Goal: Task Accomplishment & Management: Complete application form

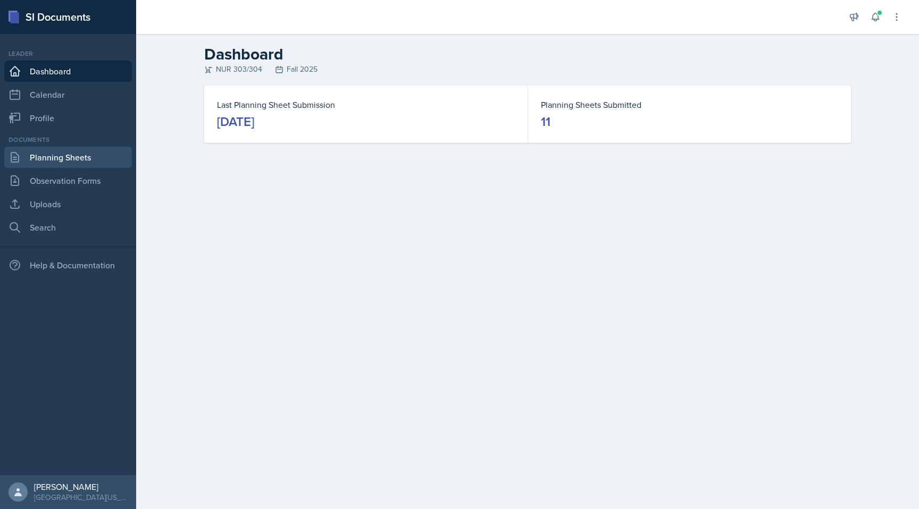
click at [55, 154] on link "Planning Sheets" at bounding box center [68, 157] width 128 height 21
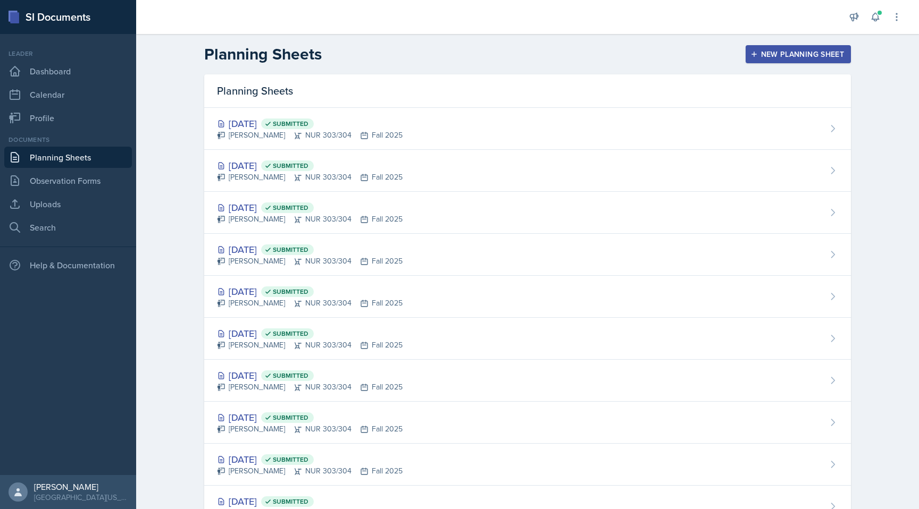
click at [802, 52] on div "New Planning Sheet" at bounding box center [798, 54] width 91 height 9
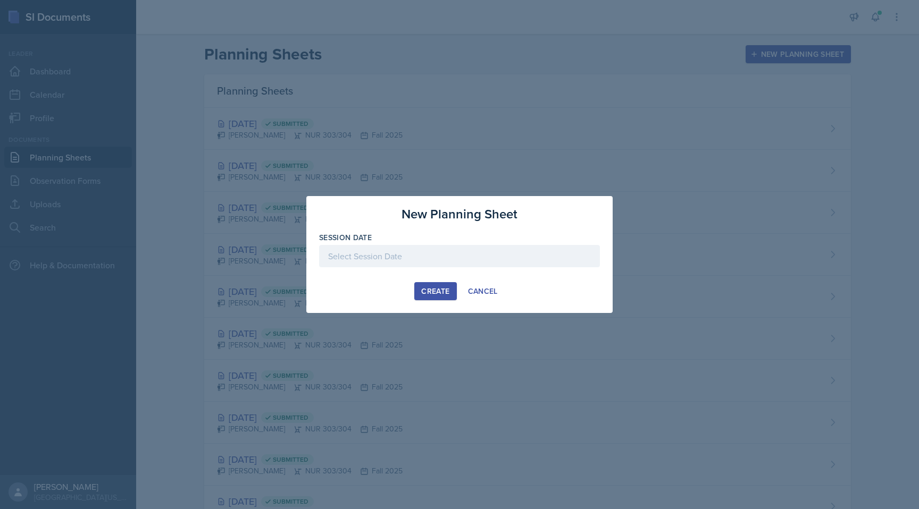
click at [446, 255] on div at bounding box center [459, 256] width 281 height 22
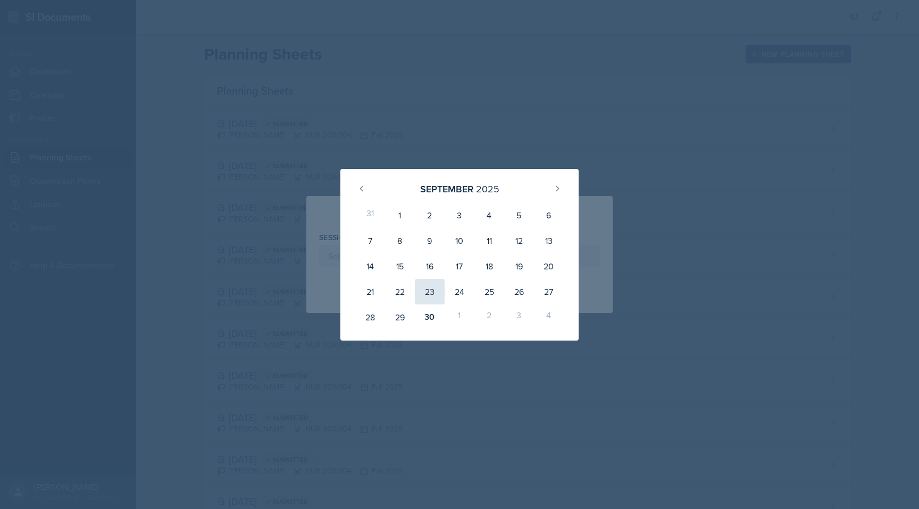
click at [433, 294] on div "23" at bounding box center [430, 292] width 30 height 26
type input "[DATE]"
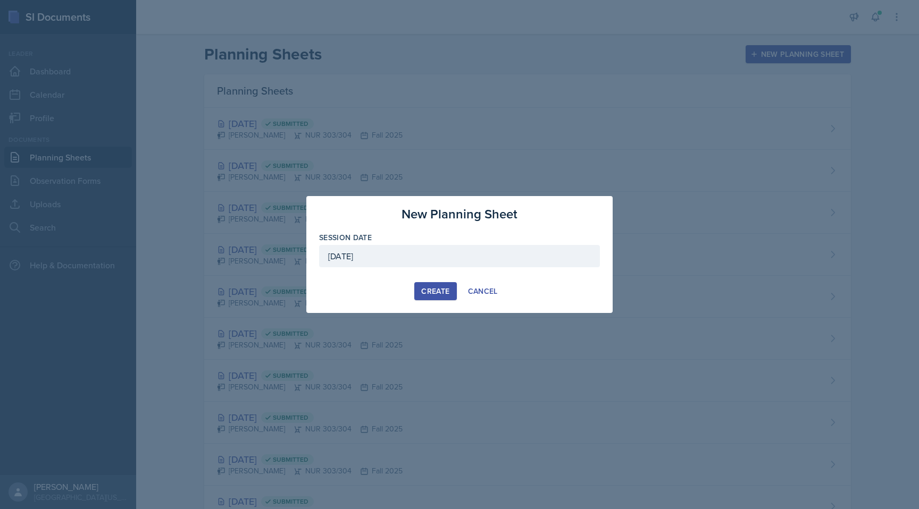
click at [433, 294] on div "Create" at bounding box center [435, 291] width 28 height 9
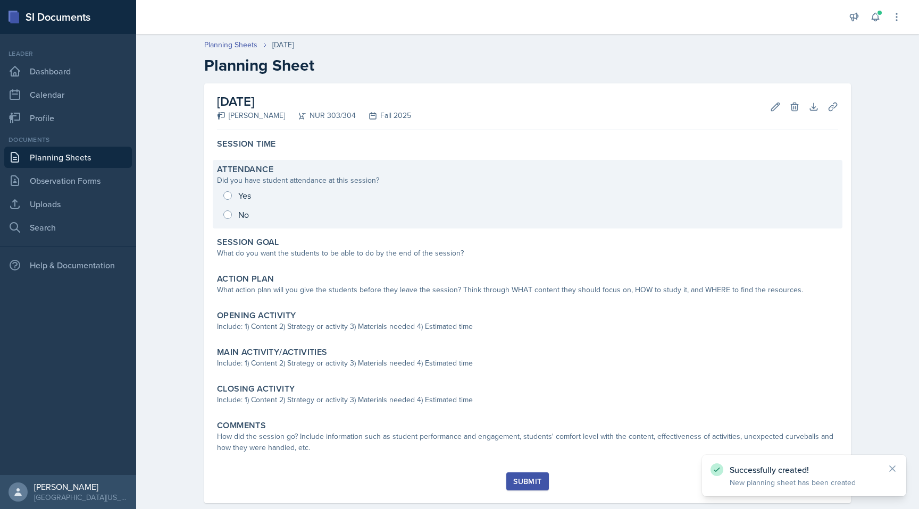
click at [233, 189] on div "Yes No" at bounding box center [527, 205] width 621 height 38
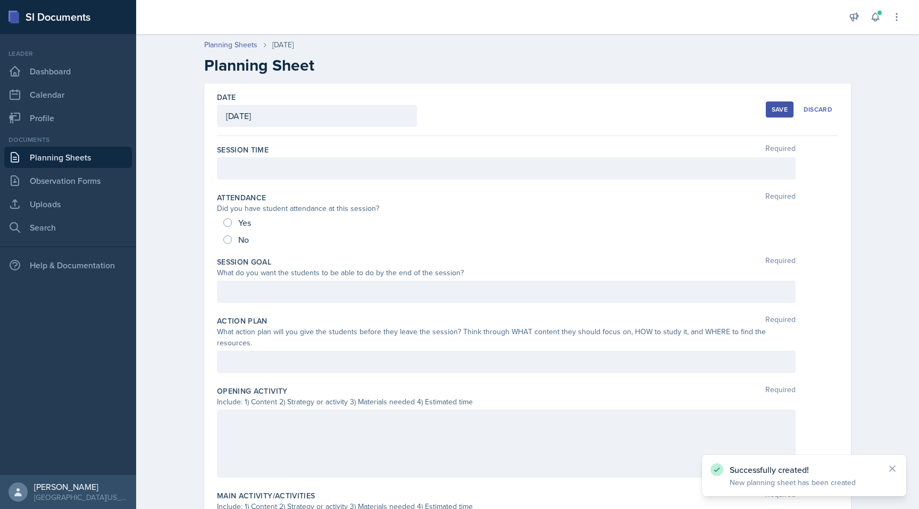
click at [237, 169] on div at bounding box center [506, 168] width 579 height 22
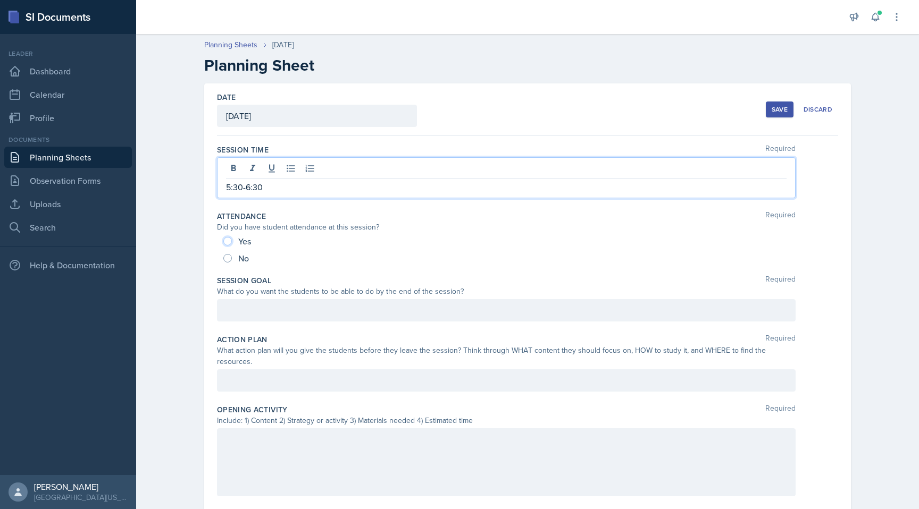
click at [227, 243] on input "Yes" at bounding box center [227, 241] width 9 height 9
radio input "true"
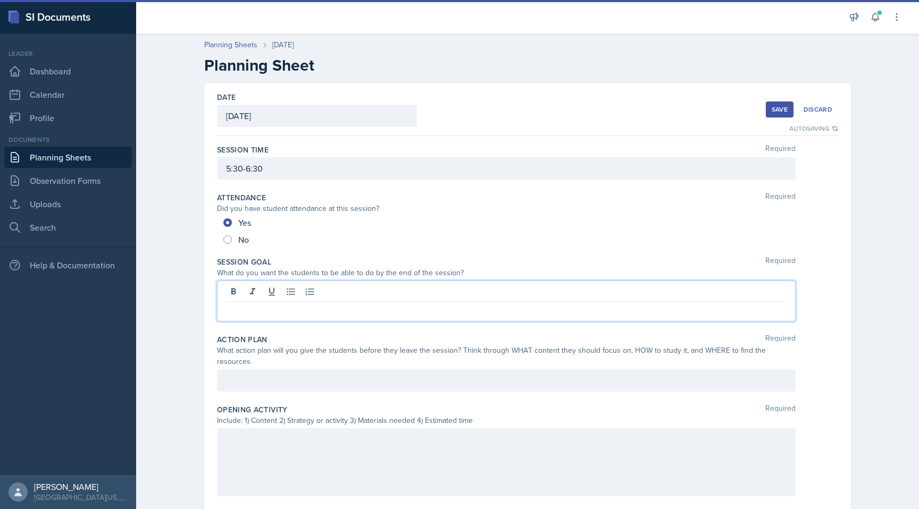
click at [362, 291] on div at bounding box center [506, 301] width 579 height 41
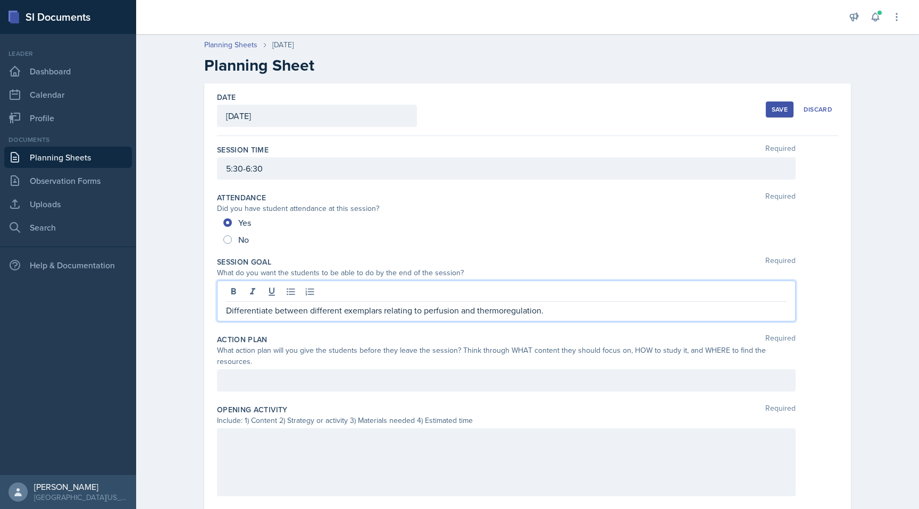
click at [345, 370] on div at bounding box center [506, 381] width 579 height 22
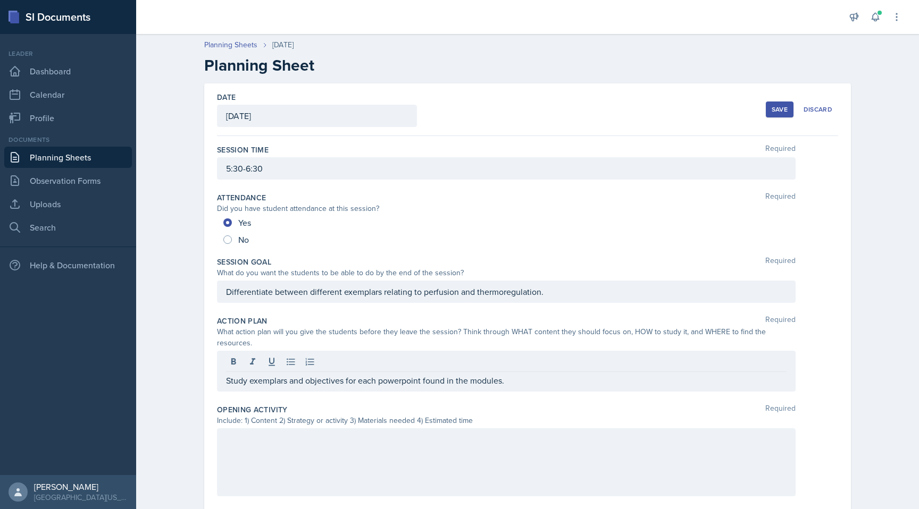
click at [489, 405] on div "Opening Activity Required" at bounding box center [527, 410] width 621 height 11
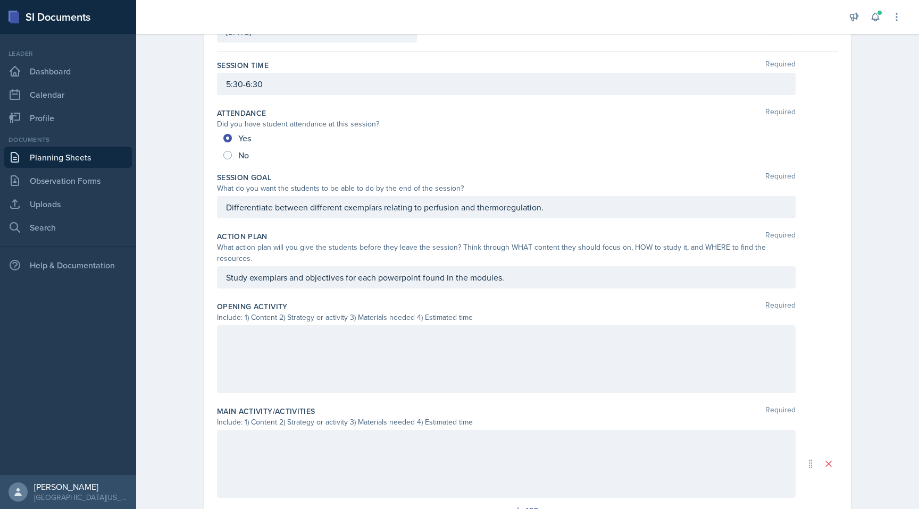
scroll to position [91, 0]
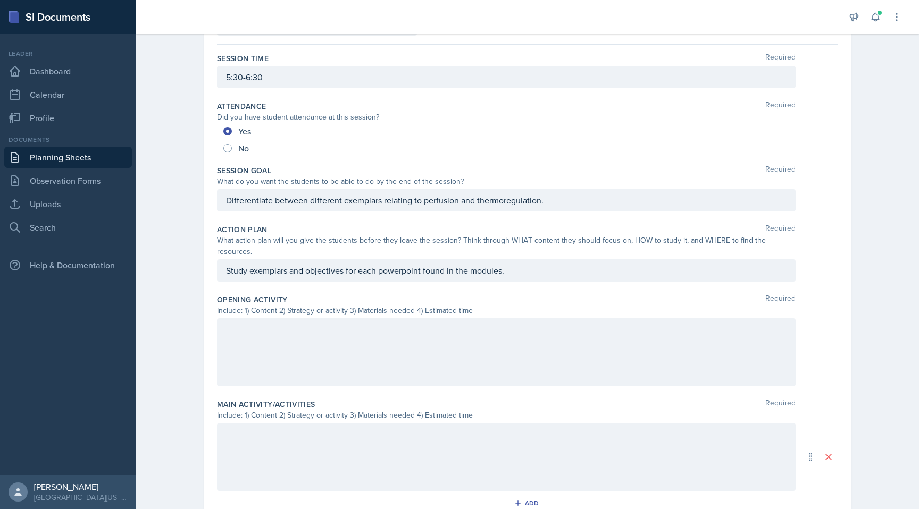
click at [412, 346] on div at bounding box center [506, 353] width 579 height 68
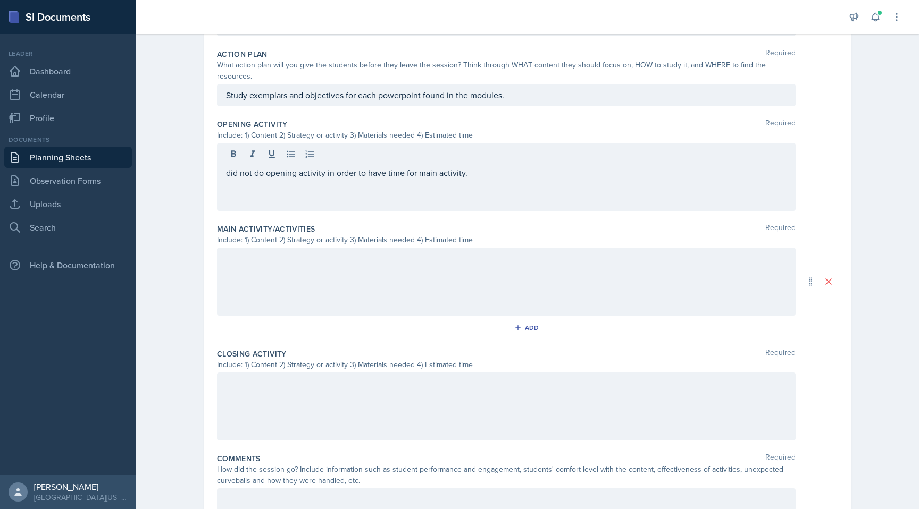
click at [374, 320] on div "Add" at bounding box center [527, 330] width 621 height 20
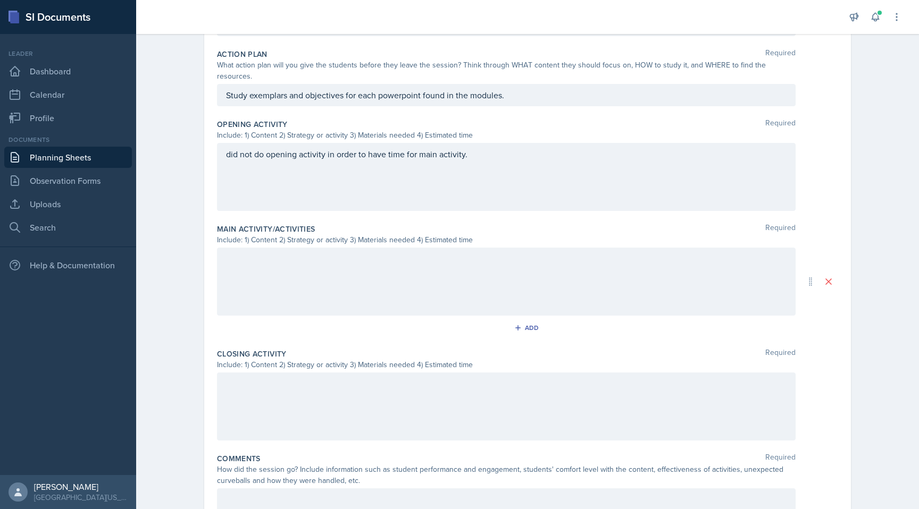
click at [369, 281] on div at bounding box center [506, 282] width 579 height 68
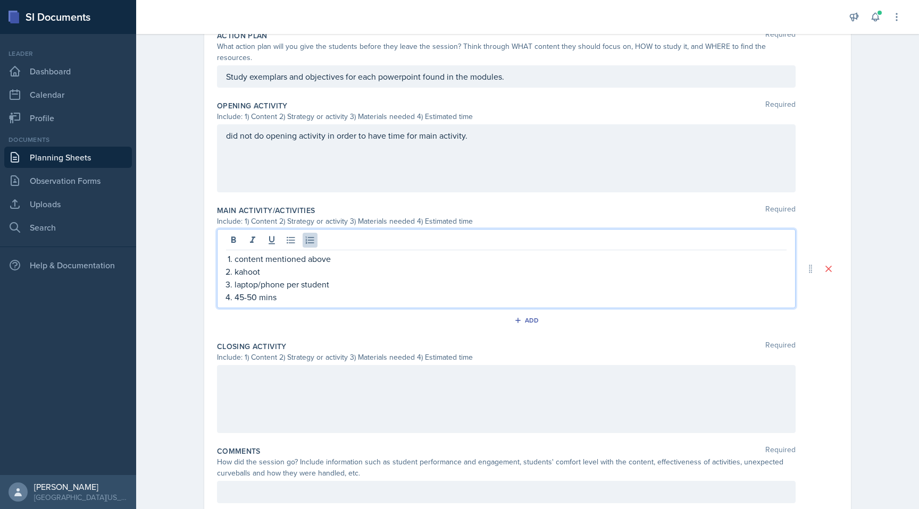
click at [354, 388] on div at bounding box center [506, 399] width 579 height 68
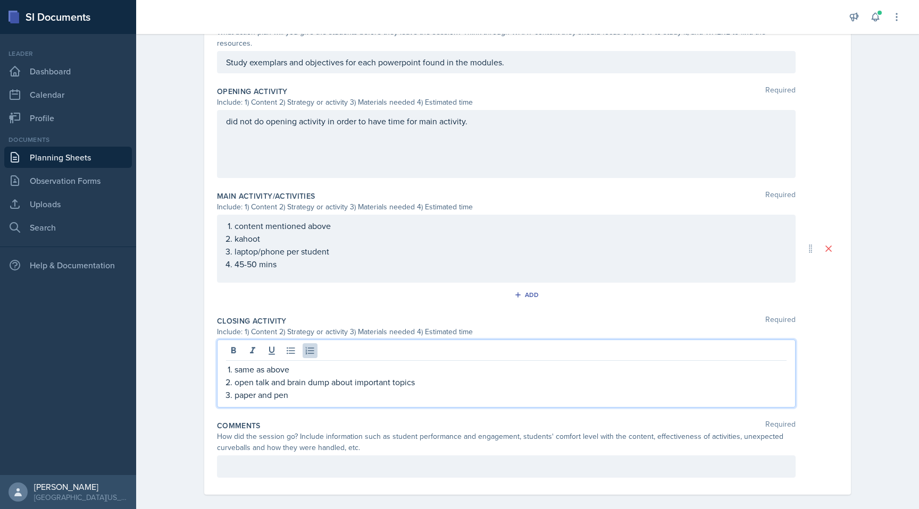
scroll to position [304, 0]
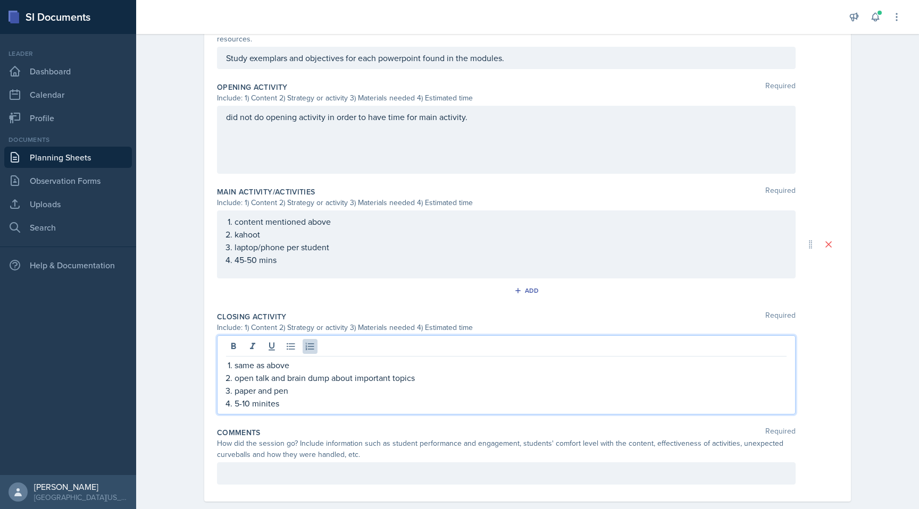
click at [313, 384] on p "paper and pen" at bounding box center [511, 390] width 552 height 13
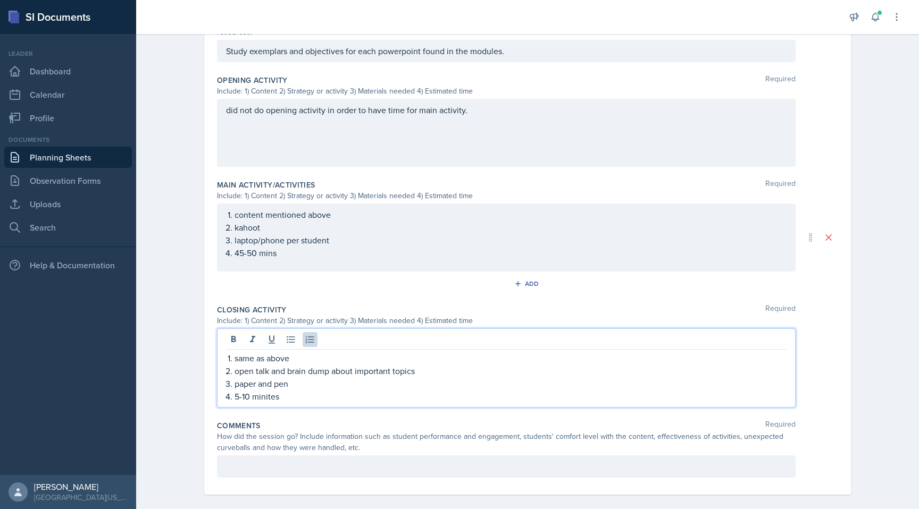
click at [271, 390] on p "5-10 minites" at bounding box center [511, 396] width 552 height 13
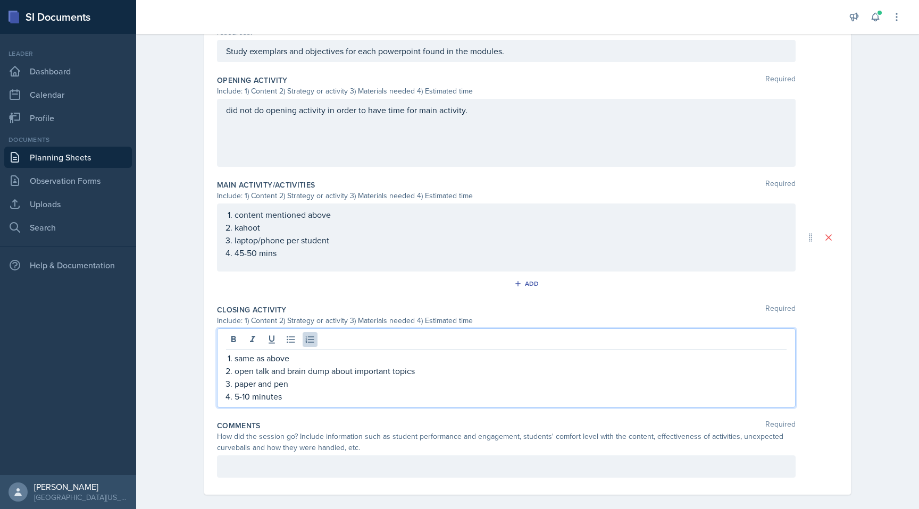
click at [306, 456] on div at bounding box center [506, 467] width 579 height 22
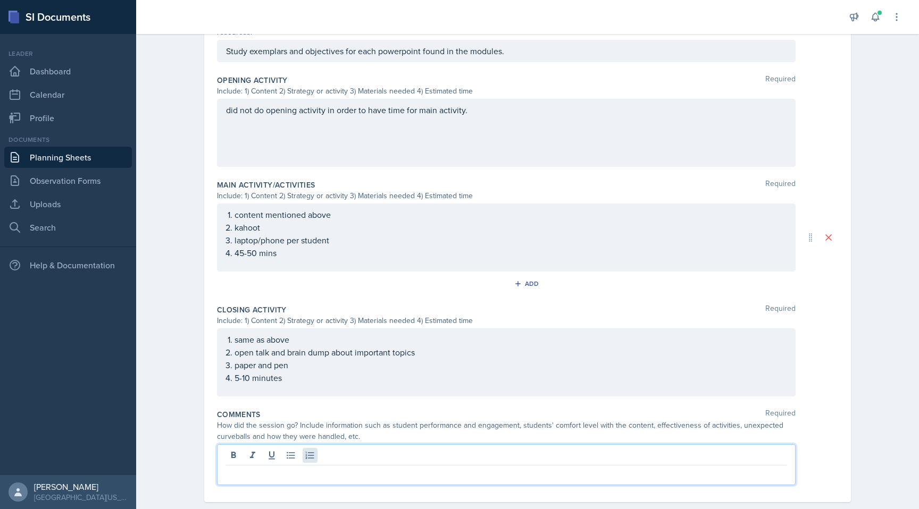
scroll to position [300, 0]
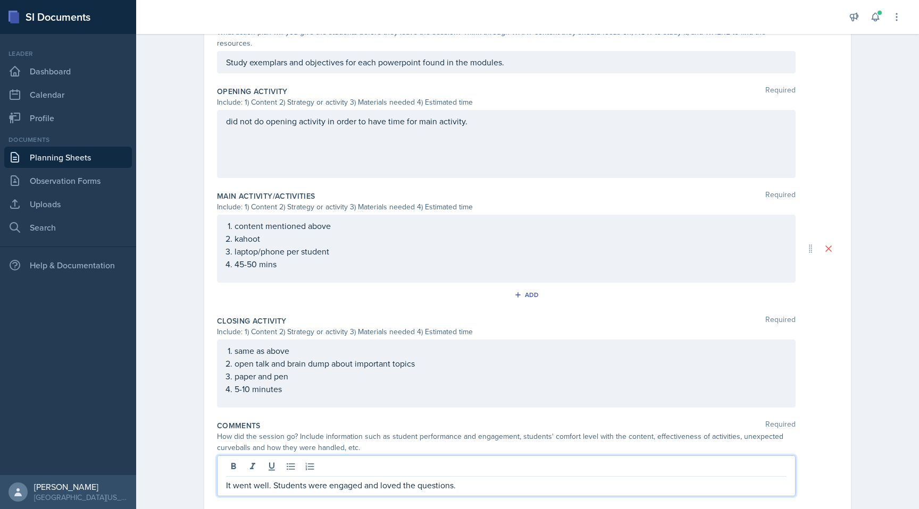
click at [476, 479] on p "It went well. Students were engaged and loved the questions." at bounding box center [506, 485] width 561 height 13
click at [829, 421] on div "Comments Required" at bounding box center [527, 426] width 621 height 11
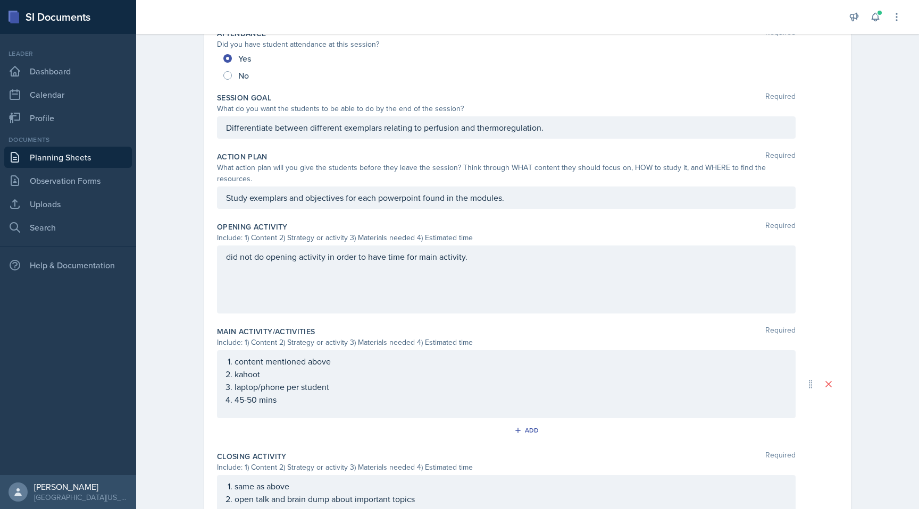
scroll to position [0, 0]
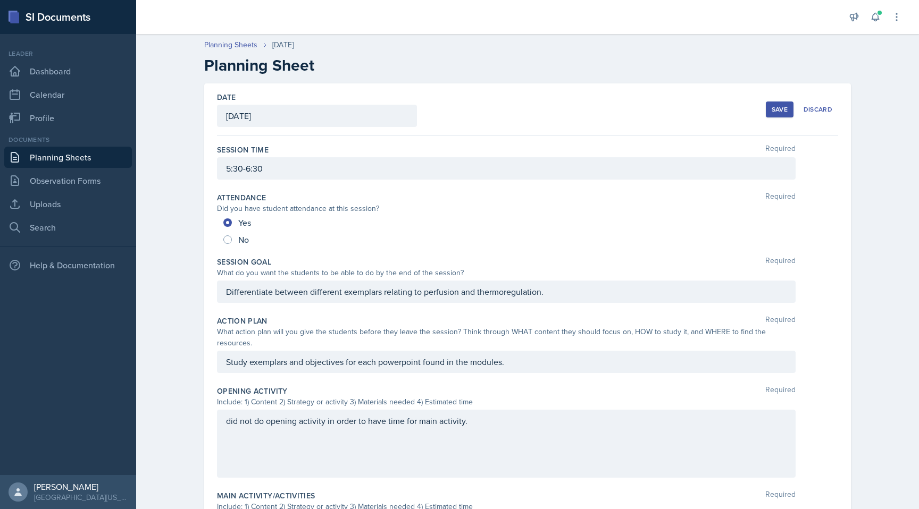
click at [774, 112] on div "Save" at bounding box center [780, 109] width 16 height 9
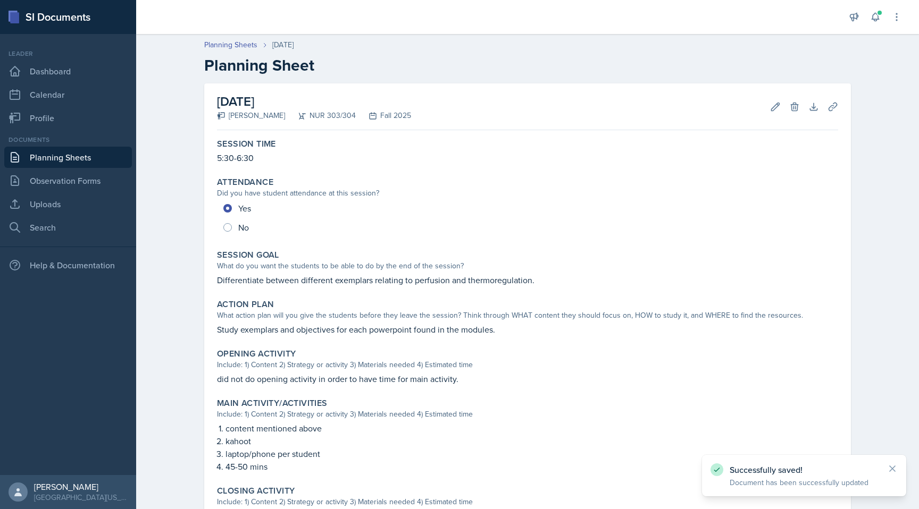
click at [55, 160] on link "Planning Sheets" at bounding box center [68, 157] width 128 height 21
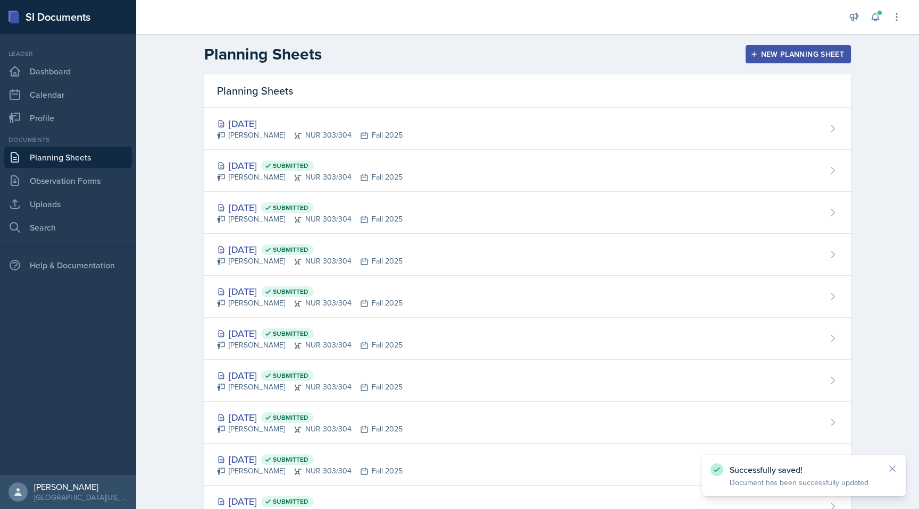
click at [759, 56] on div "New Planning Sheet" at bounding box center [798, 54] width 91 height 9
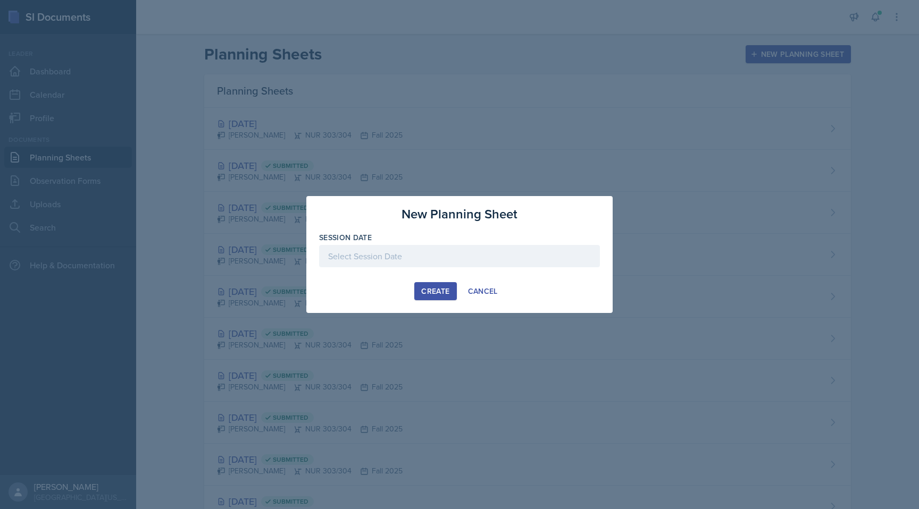
click at [433, 260] on div at bounding box center [459, 256] width 281 height 22
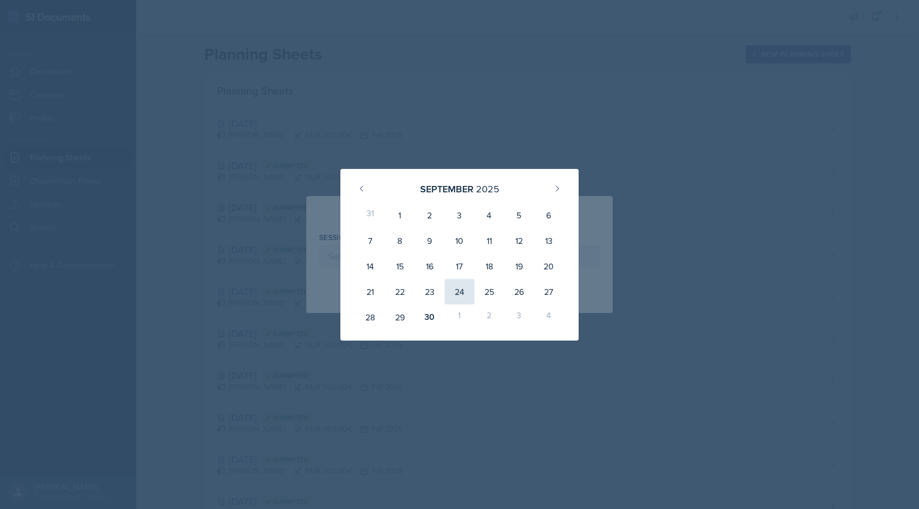
click at [462, 291] on div "24" at bounding box center [460, 292] width 30 height 26
type input "[DATE]"
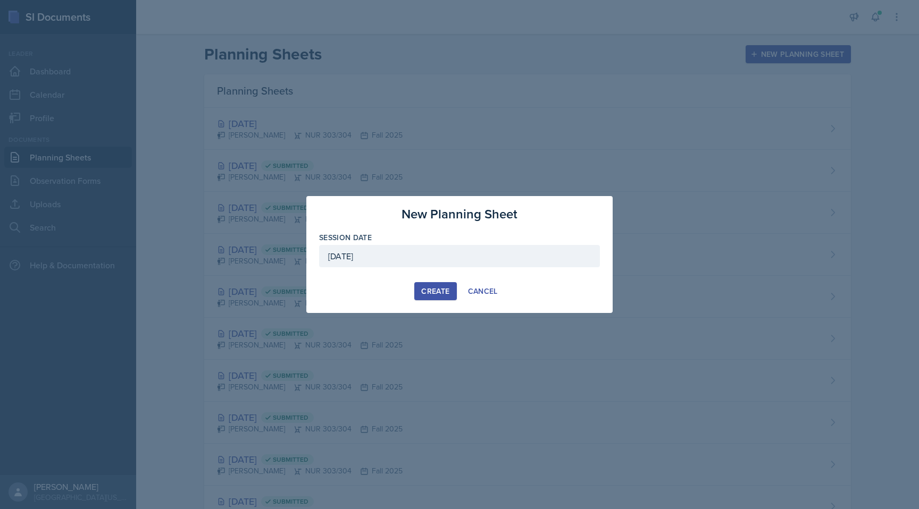
click at [436, 297] on button "Create" at bounding box center [435, 291] width 42 height 18
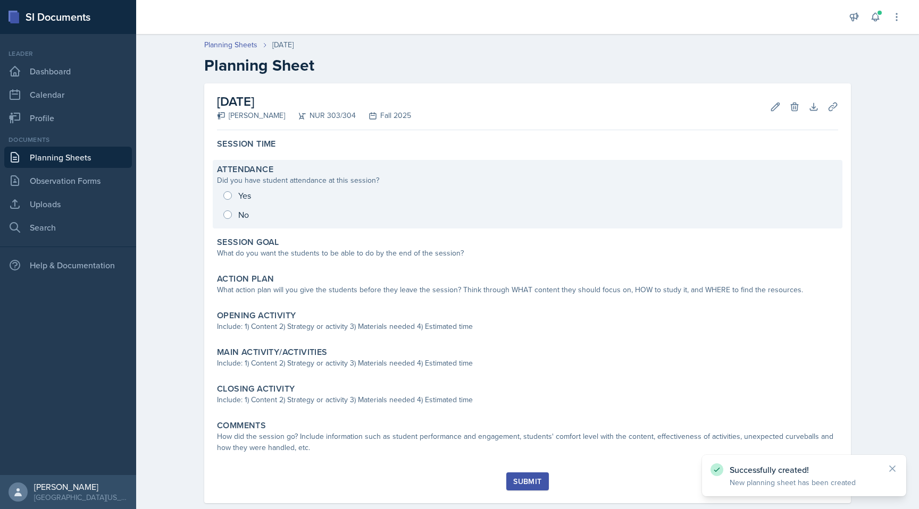
click at [327, 202] on div "Yes No" at bounding box center [527, 205] width 621 height 38
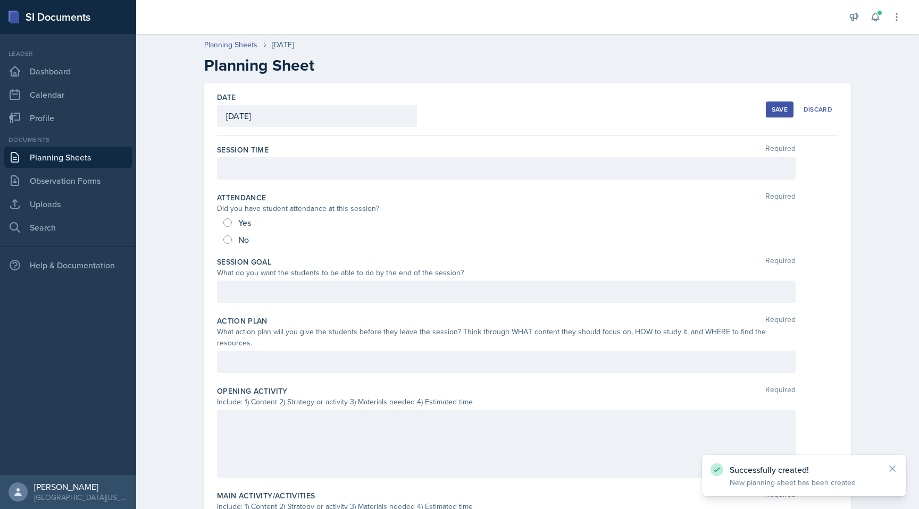
click at [243, 219] on span "Yes" at bounding box center [244, 223] width 13 height 11
click at [232, 219] on input "Yes" at bounding box center [227, 223] width 9 height 9
radio input "true"
click at [248, 158] on div at bounding box center [506, 168] width 579 height 22
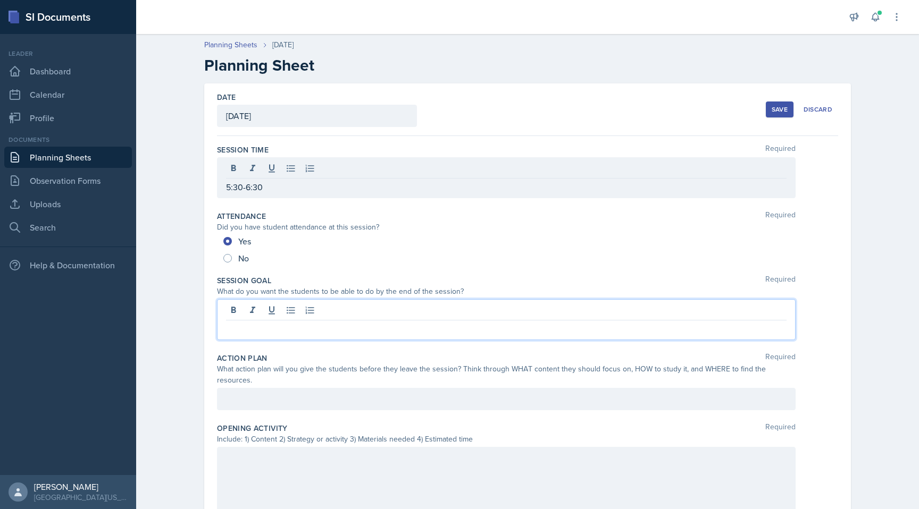
click at [276, 310] on div at bounding box center [506, 319] width 579 height 41
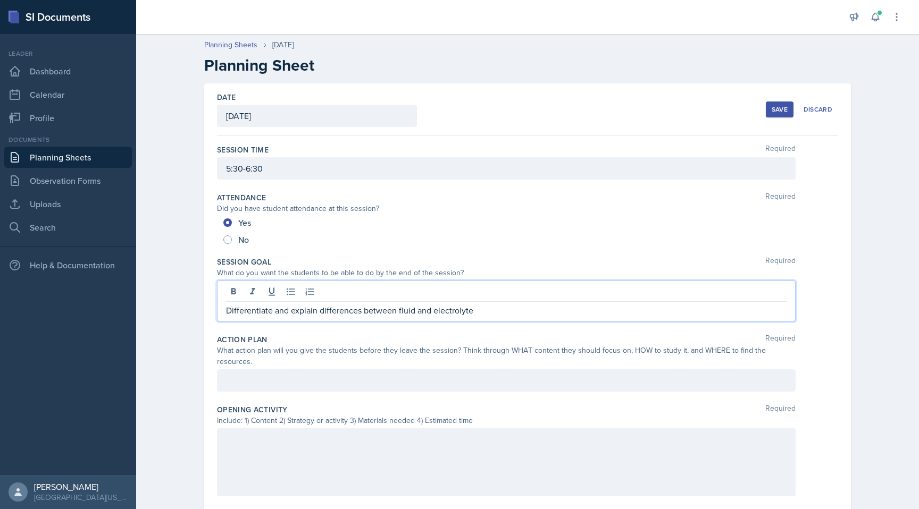
click at [497, 311] on p "Differentiate and explain differences between fluid and electrolyte" at bounding box center [506, 310] width 561 height 13
click at [457, 375] on div at bounding box center [506, 381] width 579 height 22
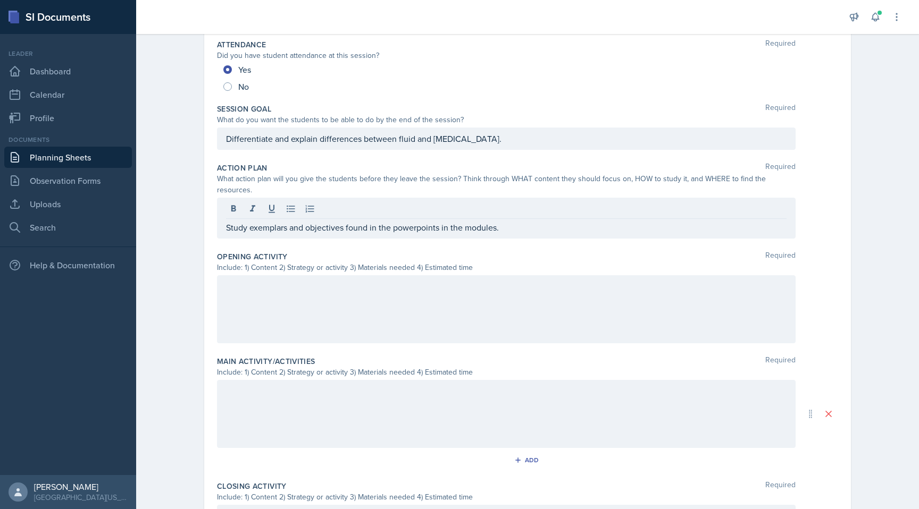
click at [433, 314] on div at bounding box center [506, 309] width 579 height 68
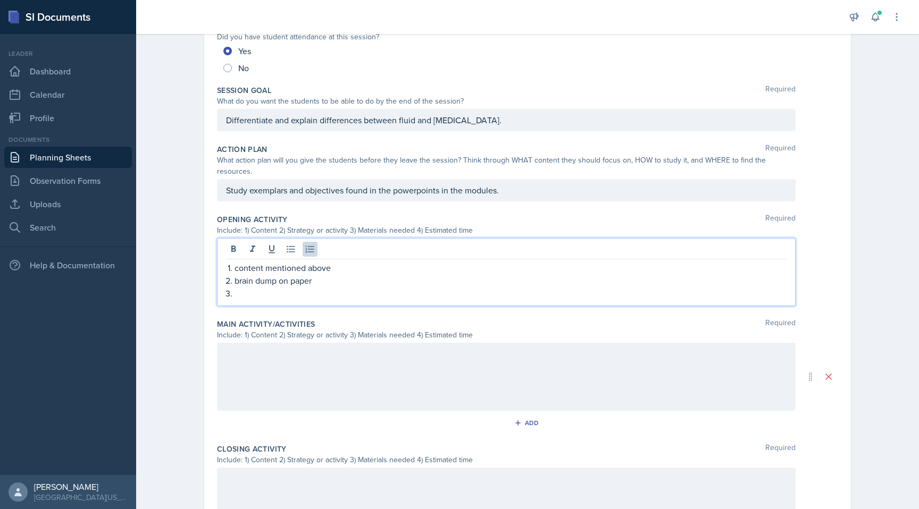
click at [266, 287] on p at bounding box center [511, 293] width 552 height 13
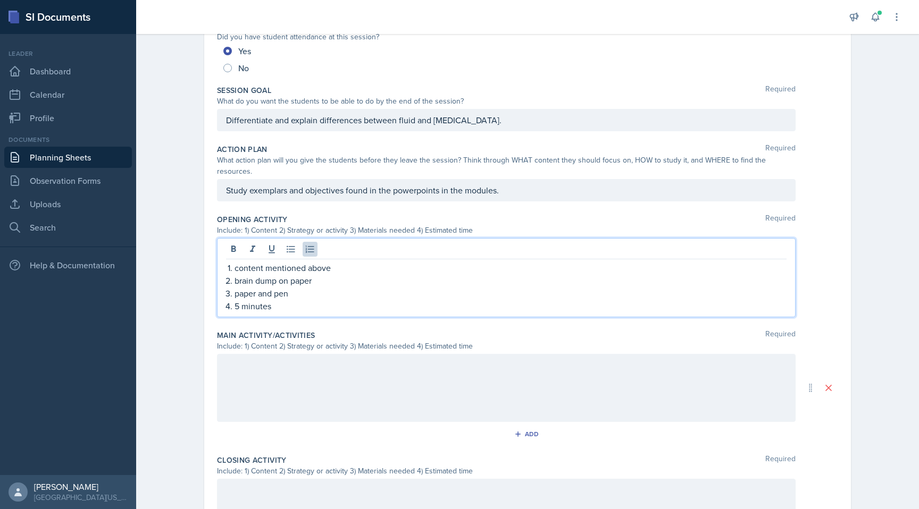
click at [311, 379] on div at bounding box center [506, 388] width 579 height 68
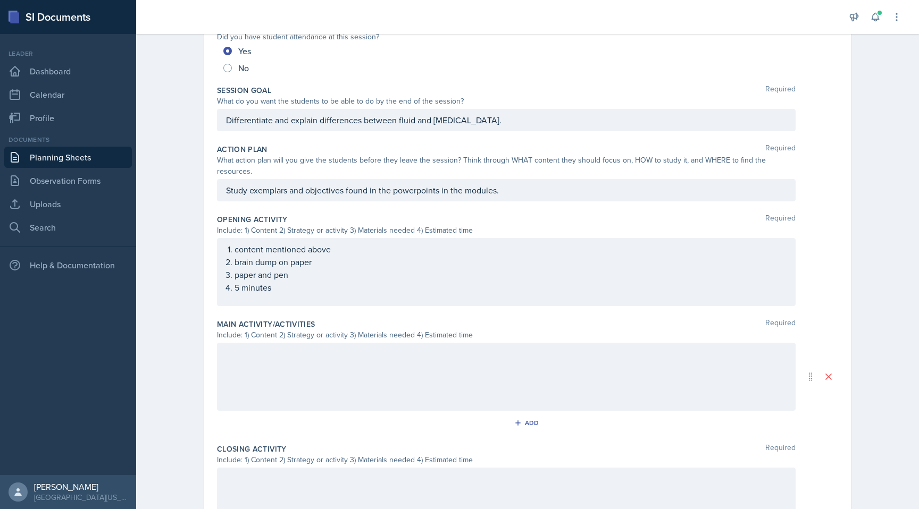
scroll to position [190, 0]
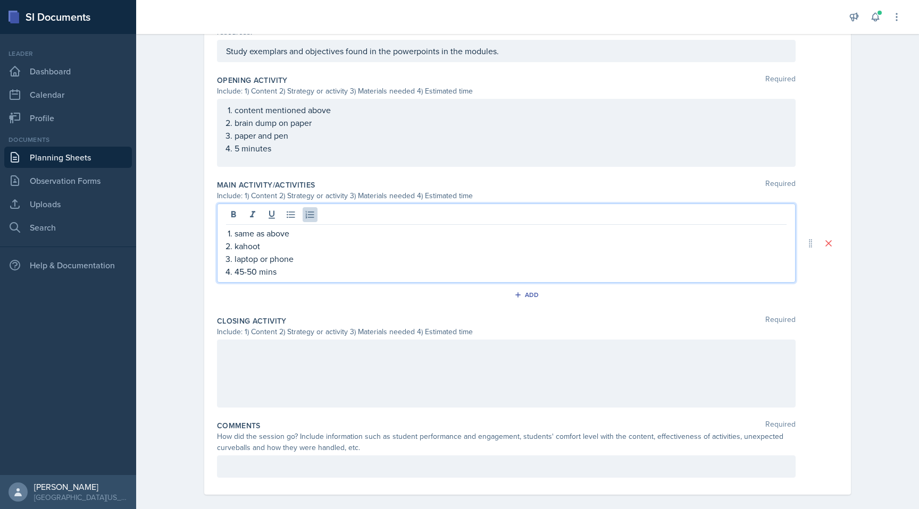
click at [307, 355] on div at bounding box center [506, 374] width 579 height 68
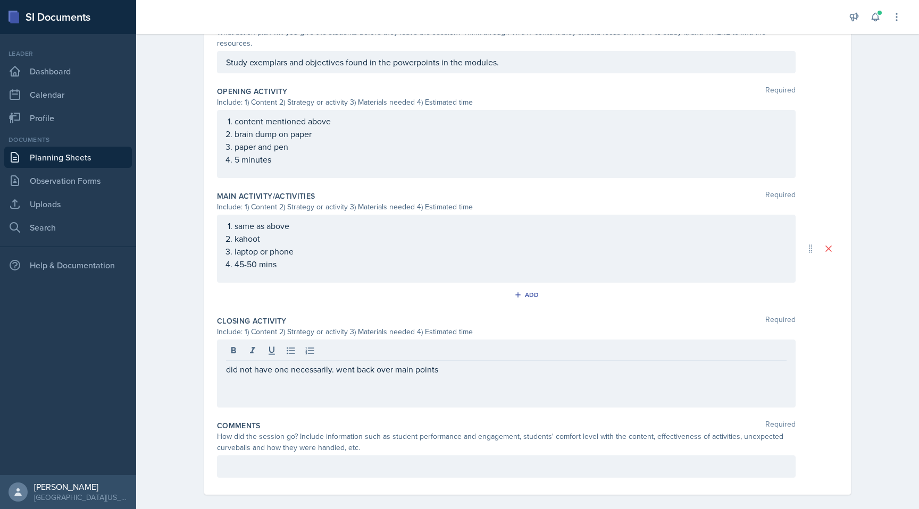
click at [317, 466] on div at bounding box center [506, 467] width 579 height 22
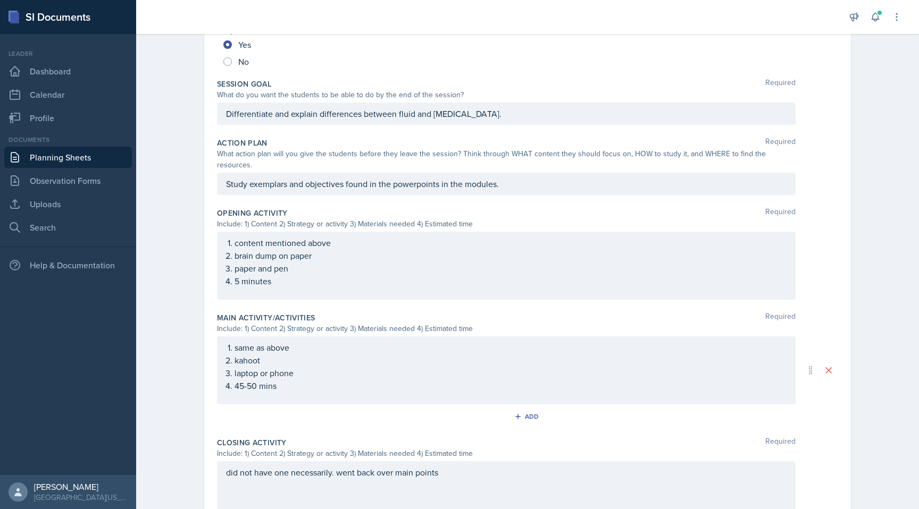
scroll to position [0, 0]
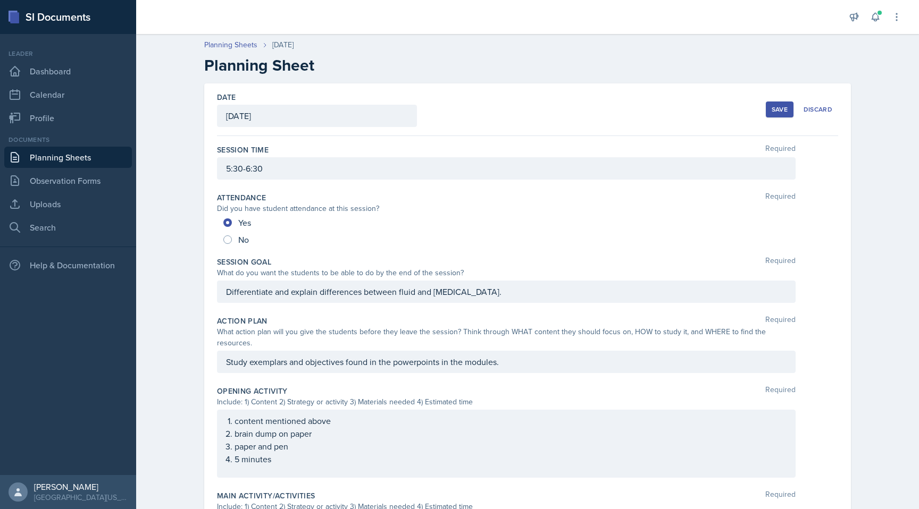
click at [774, 105] on div "Save" at bounding box center [780, 109] width 16 height 9
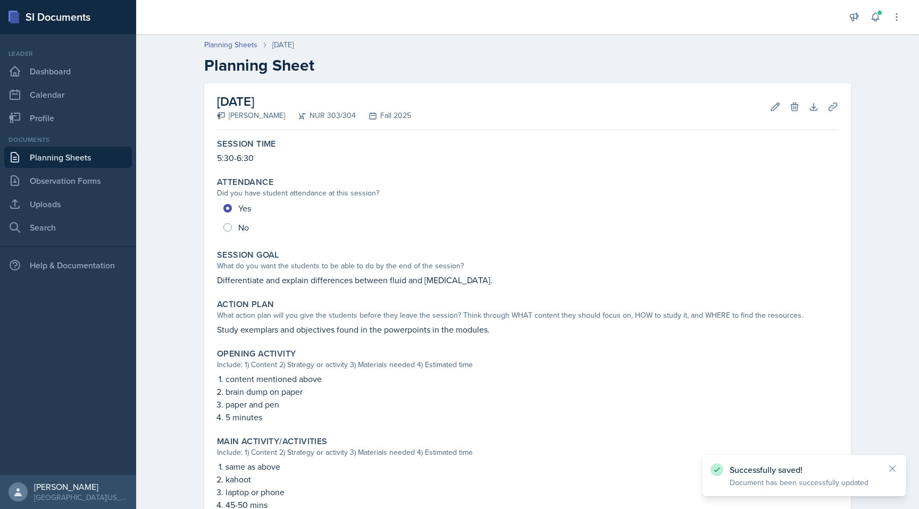
click at [77, 155] on link "Planning Sheets" at bounding box center [68, 157] width 128 height 21
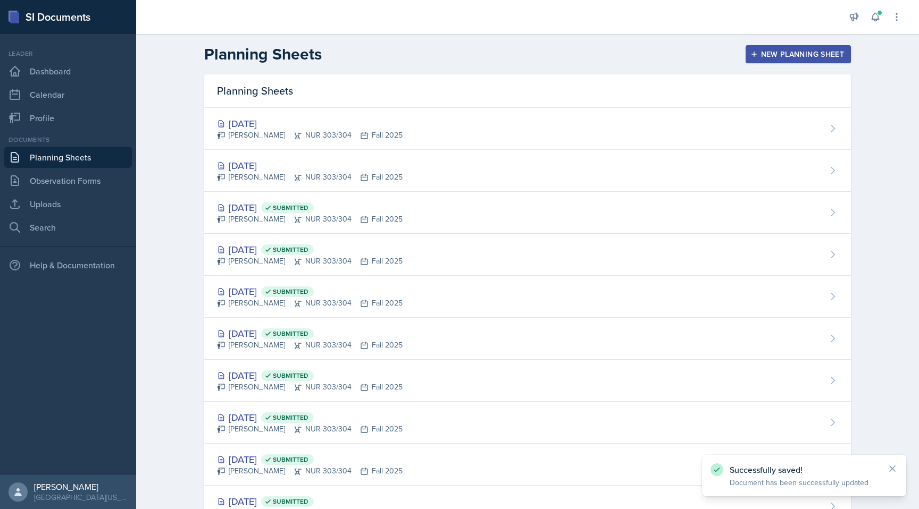
click at [784, 57] on div "New Planning Sheet" at bounding box center [798, 54] width 91 height 9
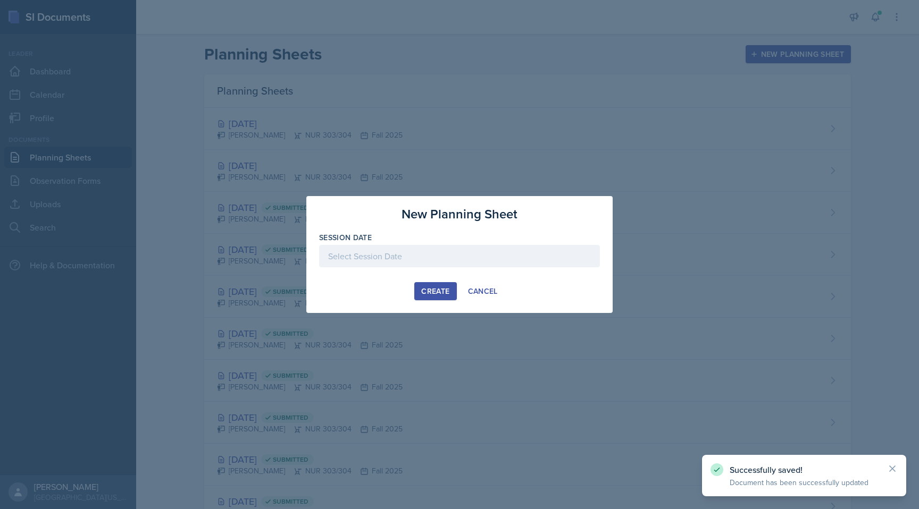
click at [452, 259] on div at bounding box center [459, 256] width 281 height 22
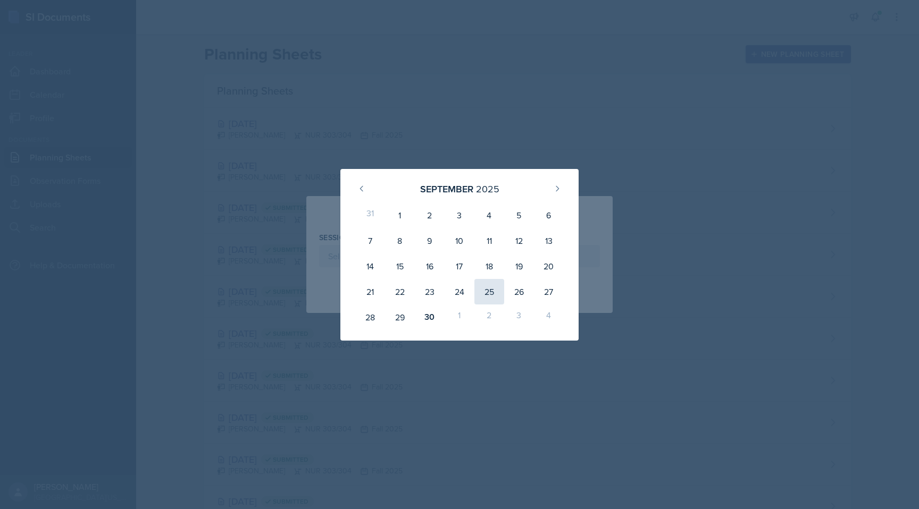
click at [487, 285] on div "25" at bounding box center [489, 292] width 30 height 26
type input "[DATE]"
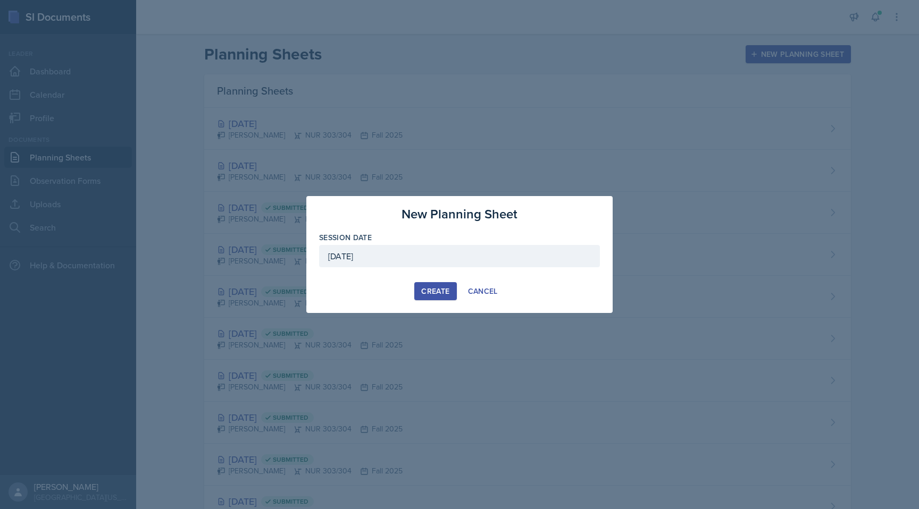
click at [439, 297] on button "Create" at bounding box center [435, 291] width 42 height 18
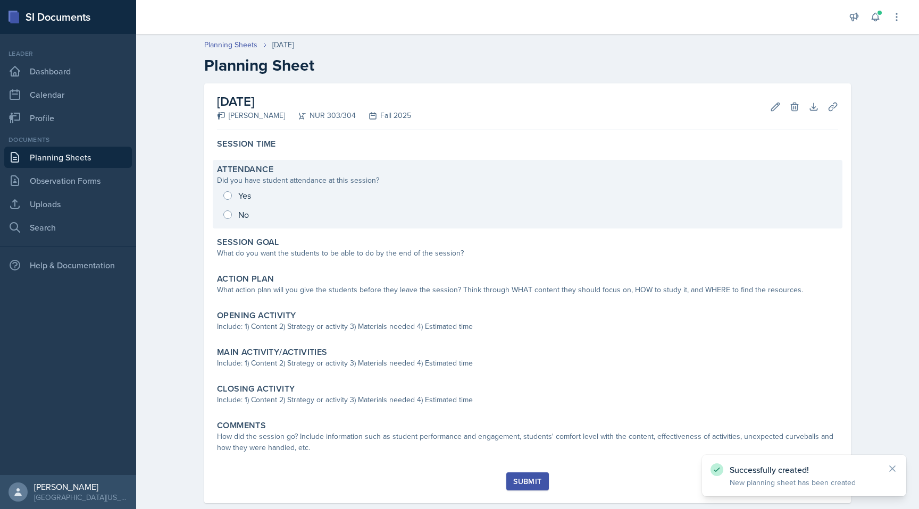
click at [323, 174] on div "Attendance" at bounding box center [527, 169] width 621 height 11
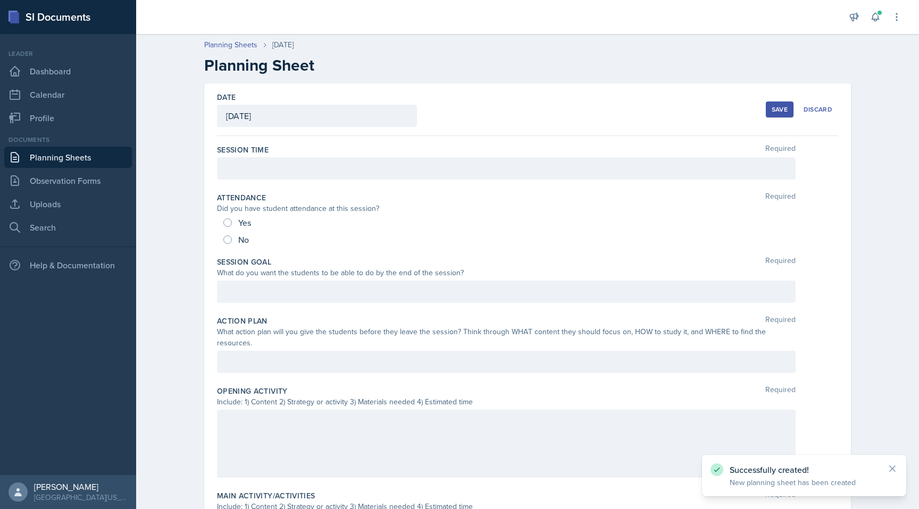
click at [315, 175] on div at bounding box center [506, 168] width 579 height 22
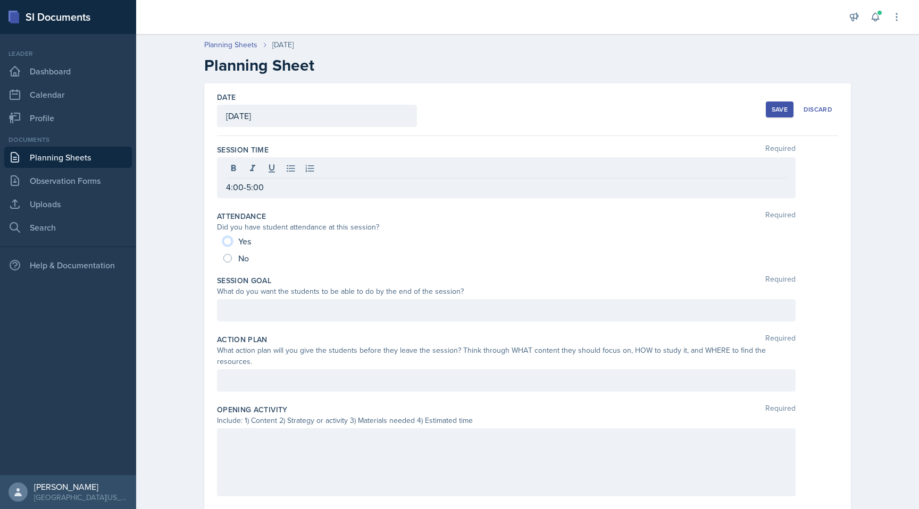
click at [230, 242] on input "Yes" at bounding box center [227, 241] width 9 height 9
radio input "true"
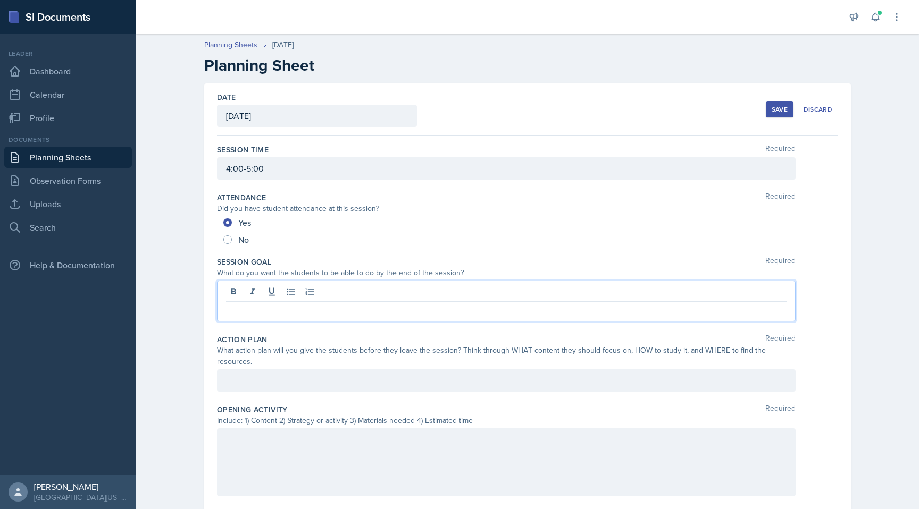
click at [269, 295] on div at bounding box center [506, 301] width 579 height 41
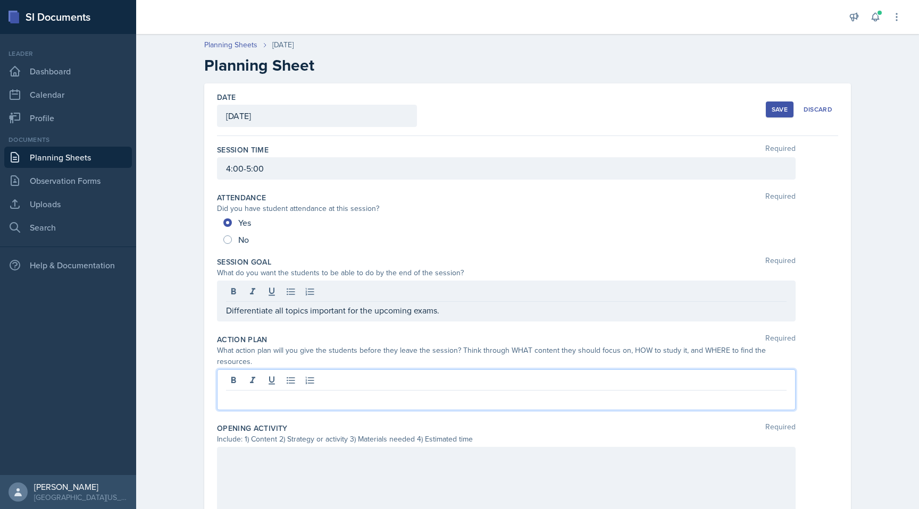
click at [364, 370] on div at bounding box center [506, 390] width 579 height 41
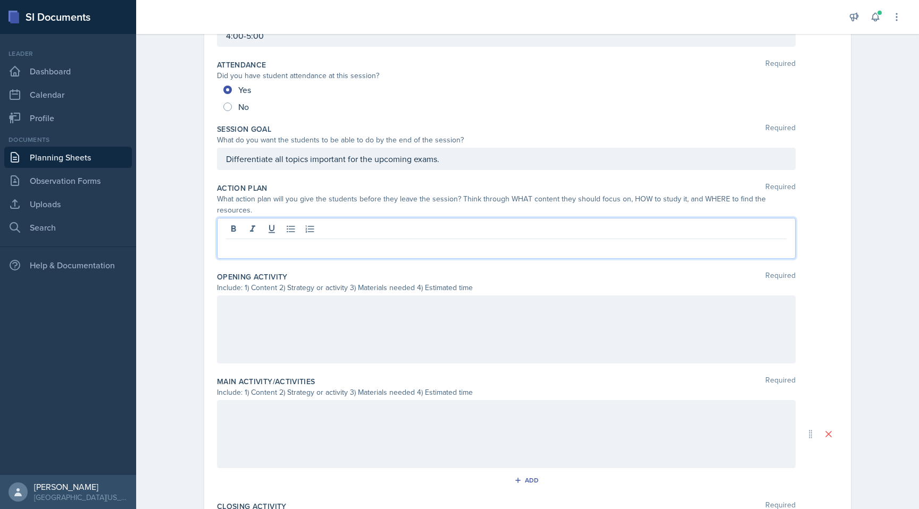
scroll to position [153, 0]
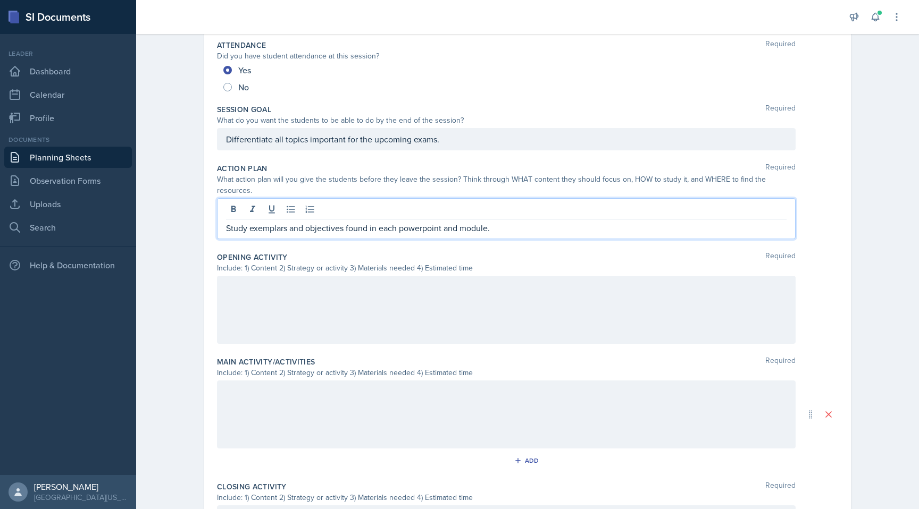
click at [332, 306] on div at bounding box center [506, 310] width 579 height 68
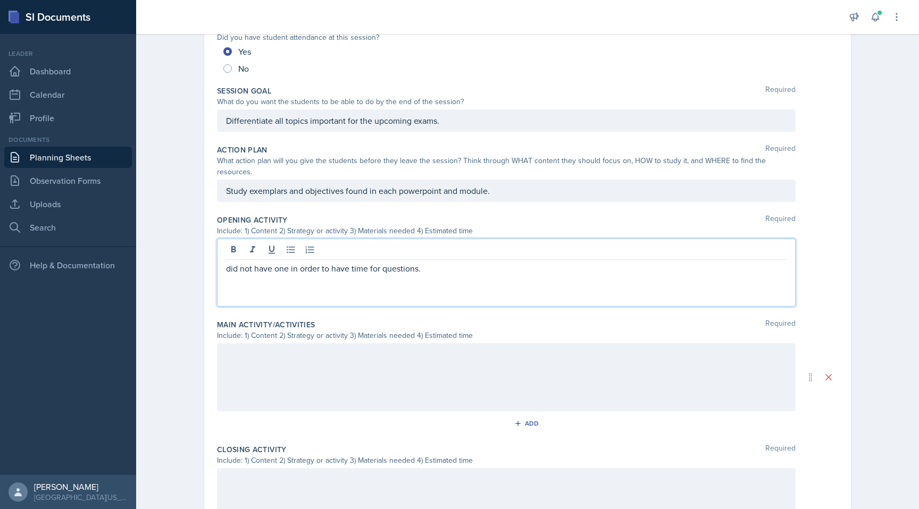
click at [444, 262] on p "did not have one in order to have time for questions." at bounding box center [506, 268] width 561 height 13
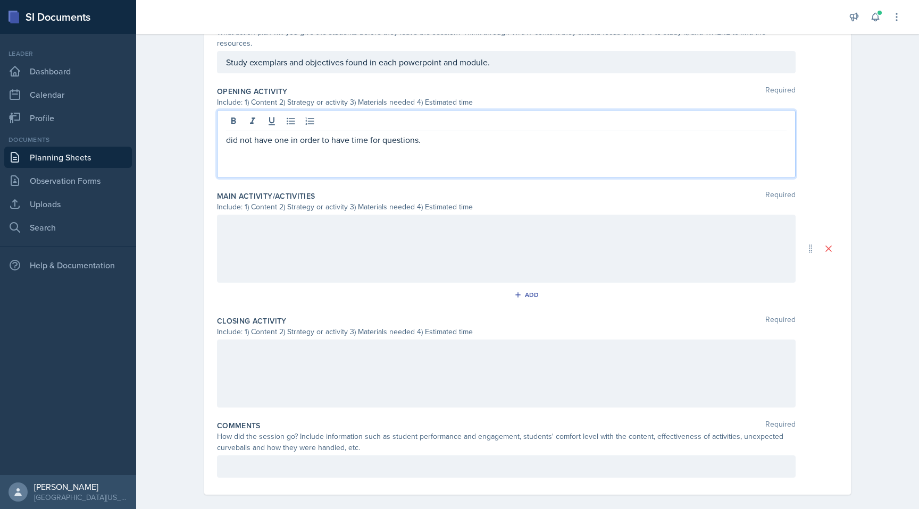
click at [428, 250] on div at bounding box center [506, 249] width 579 height 68
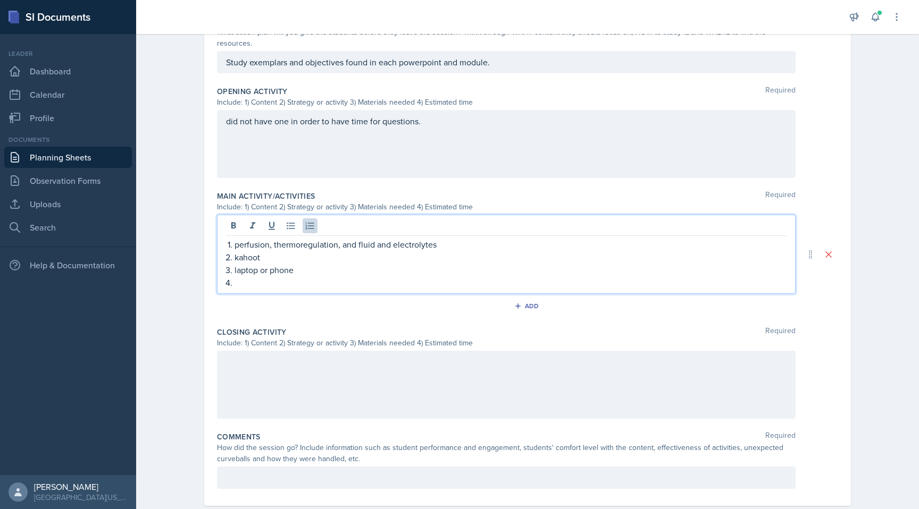
scroll to position [311, 0]
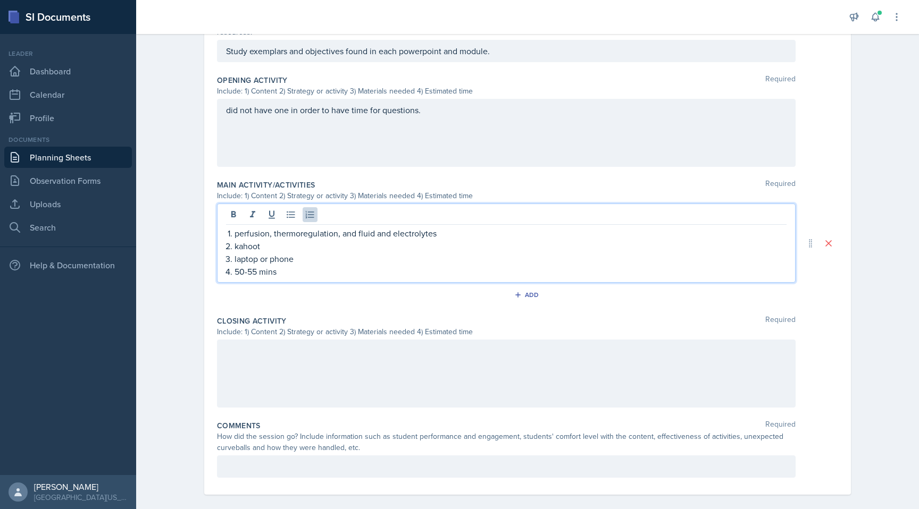
click at [403, 350] on div at bounding box center [506, 374] width 579 height 68
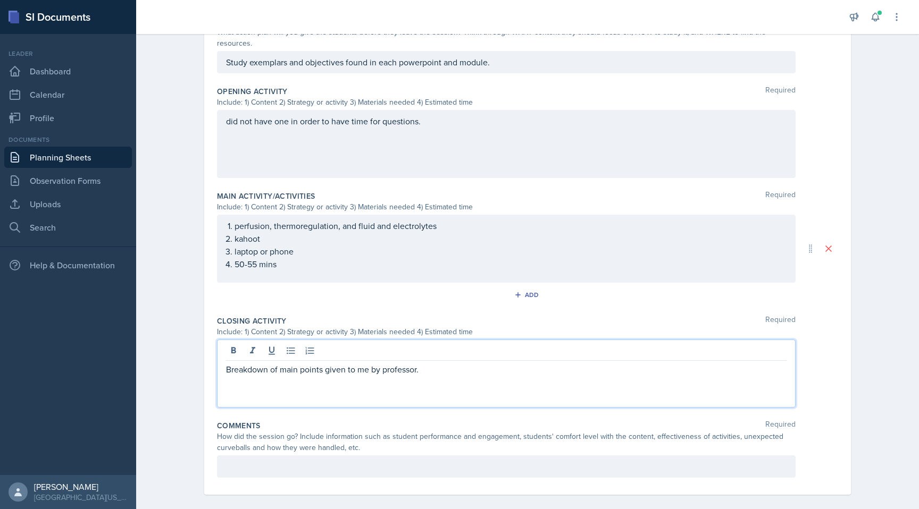
scroll to position [319, 0]
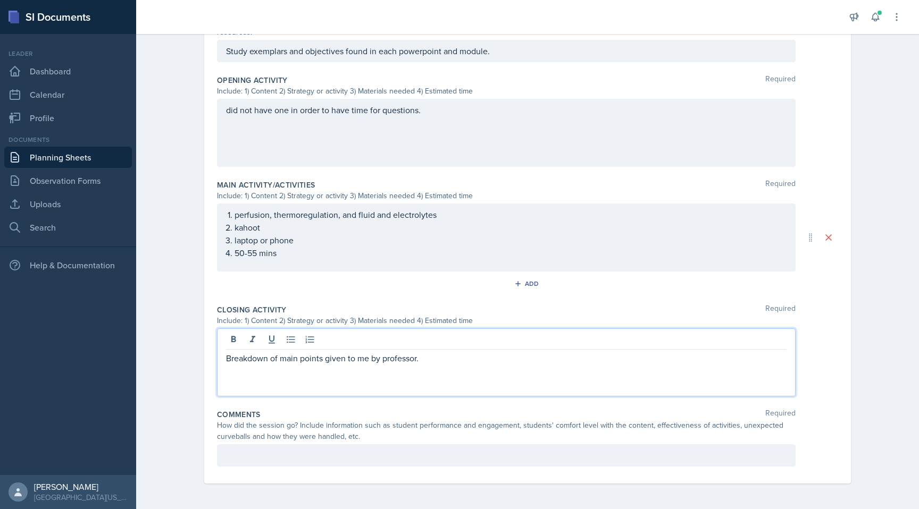
click at [404, 449] on p at bounding box center [506, 455] width 561 height 13
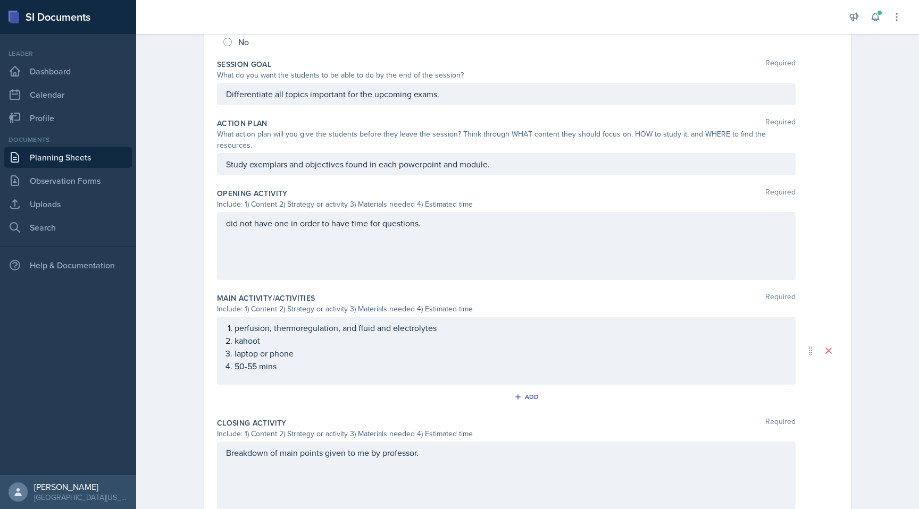
scroll to position [0, 0]
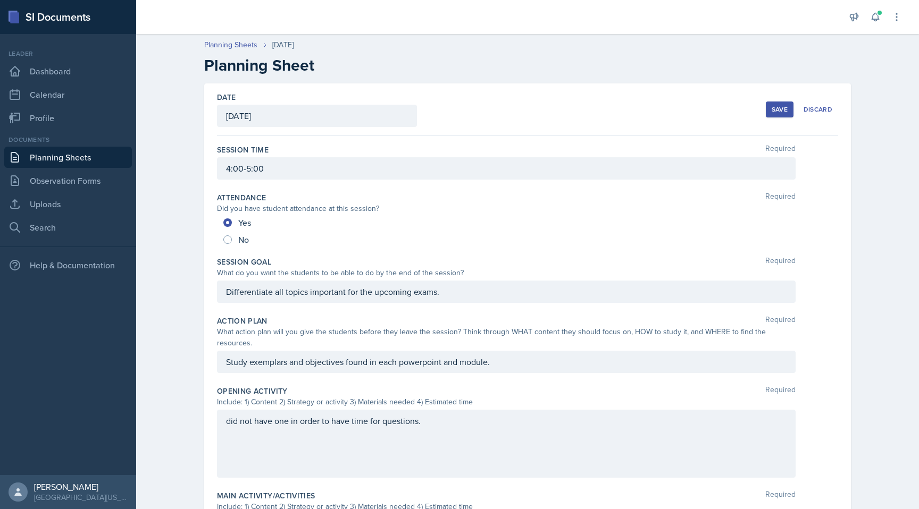
click at [787, 114] on div "Save" at bounding box center [780, 109] width 16 height 9
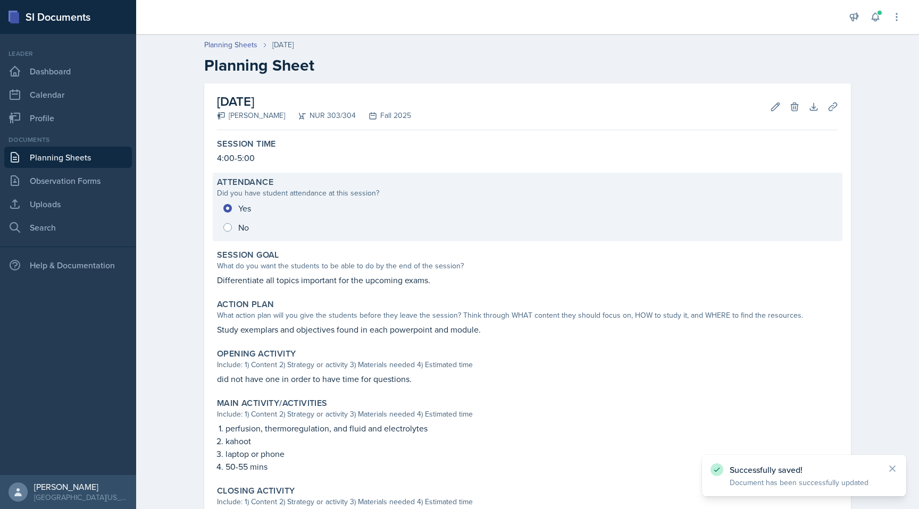
scroll to position [147, 0]
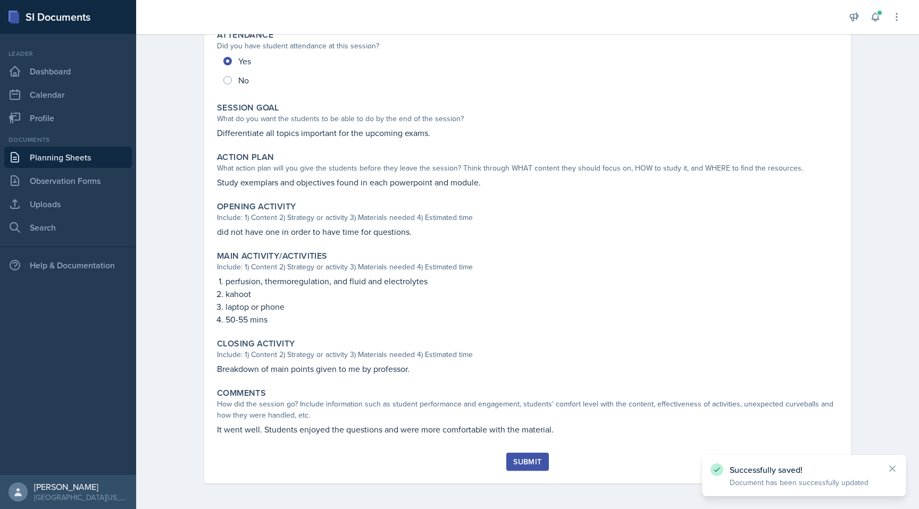
click at [529, 464] on div "Submit" at bounding box center [527, 462] width 28 height 9
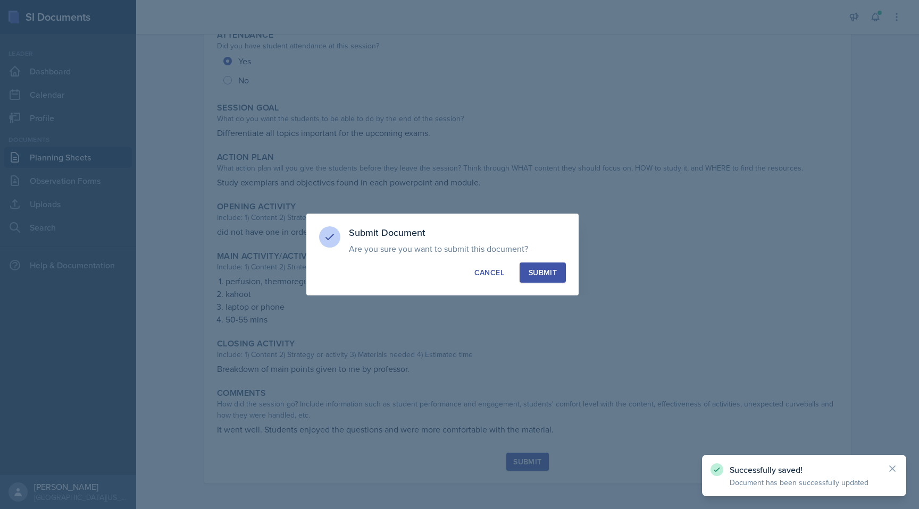
click at [537, 270] on div "Submit" at bounding box center [543, 272] width 28 height 11
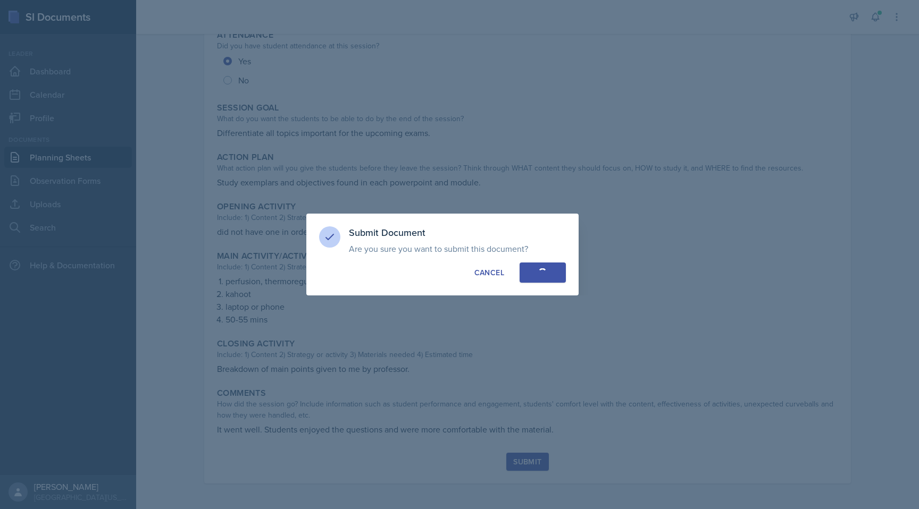
radio input "true"
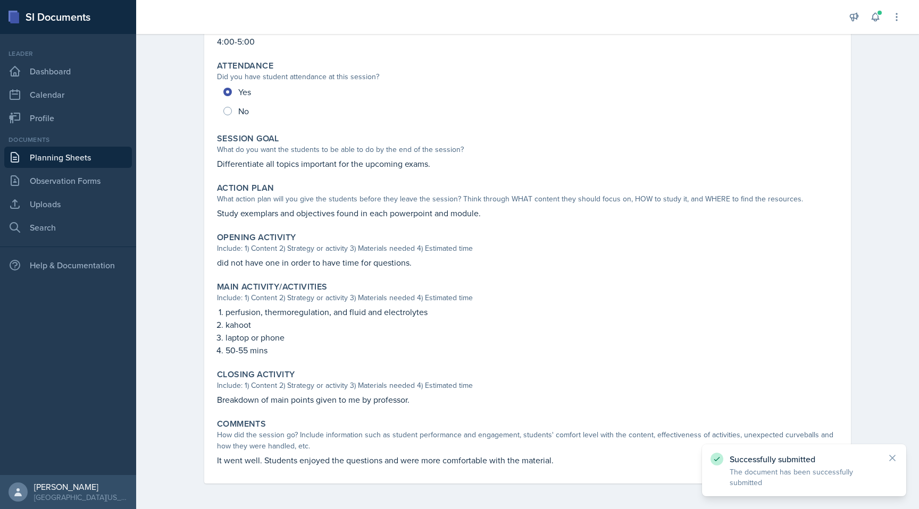
click at [78, 156] on link "Planning Sheets" at bounding box center [68, 157] width 128 height 21
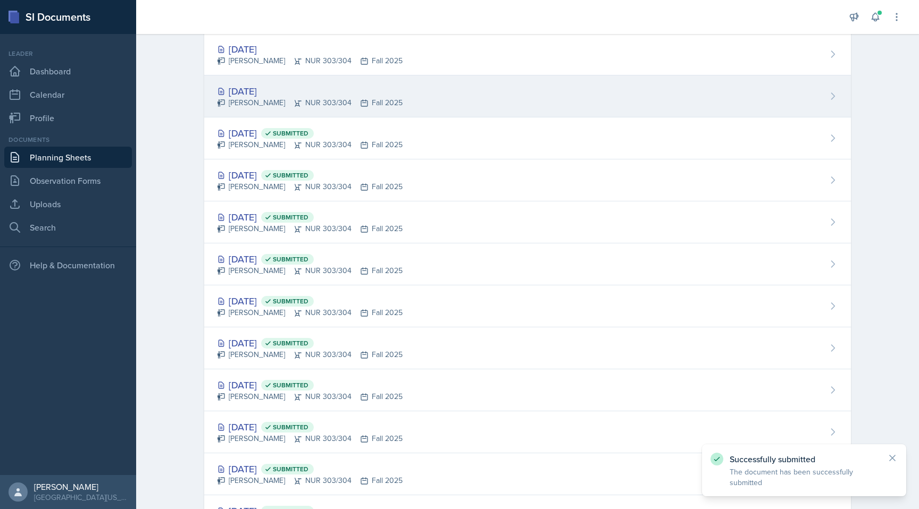
click at [294, 99] on icon at bounding box center [298, 103] width 9 height 9
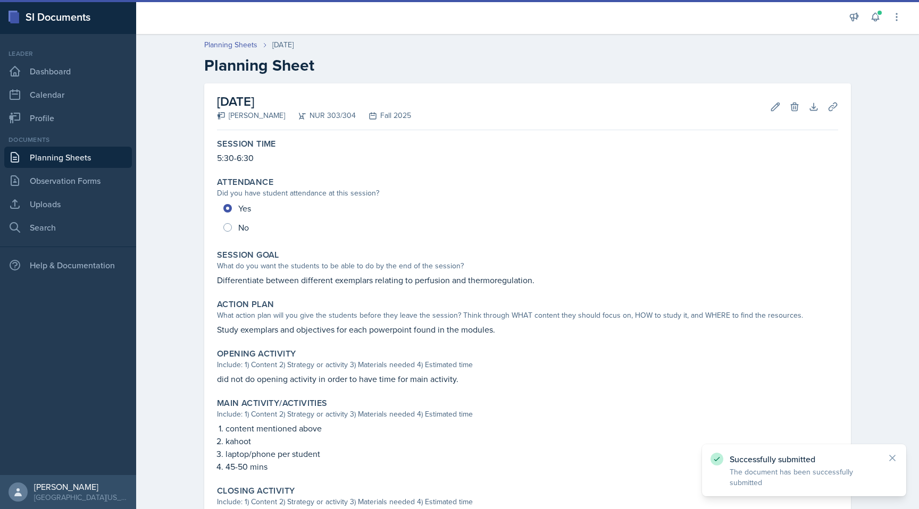
scroll to position [186, 0]
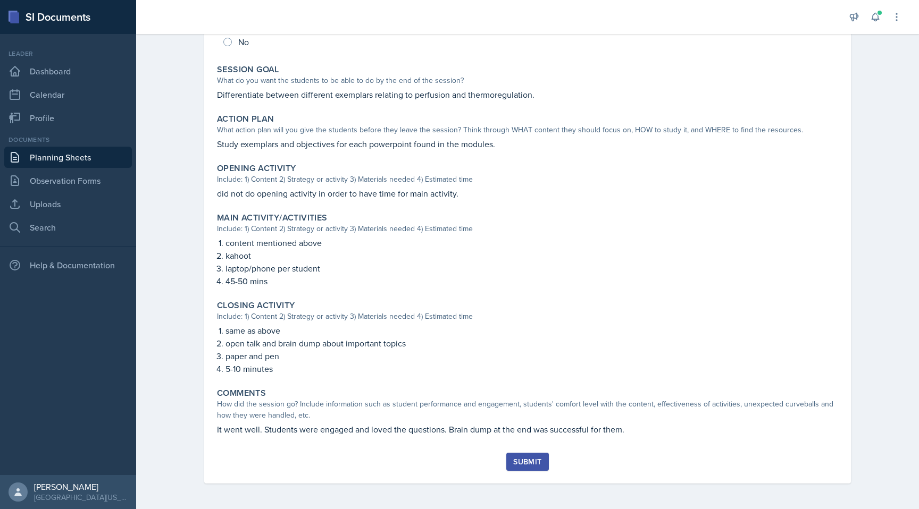
click at [524, 467] on button "Submit" at bounding box center [527, 462] width 42 height 18
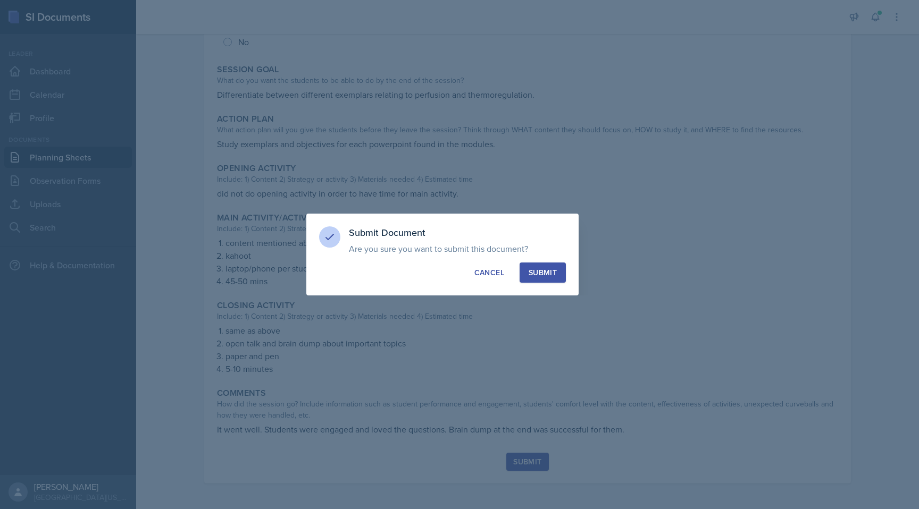
click at [544, 274] on div "Submit" at bounding box center [543, 272] width 28 height 11
radio input "true"
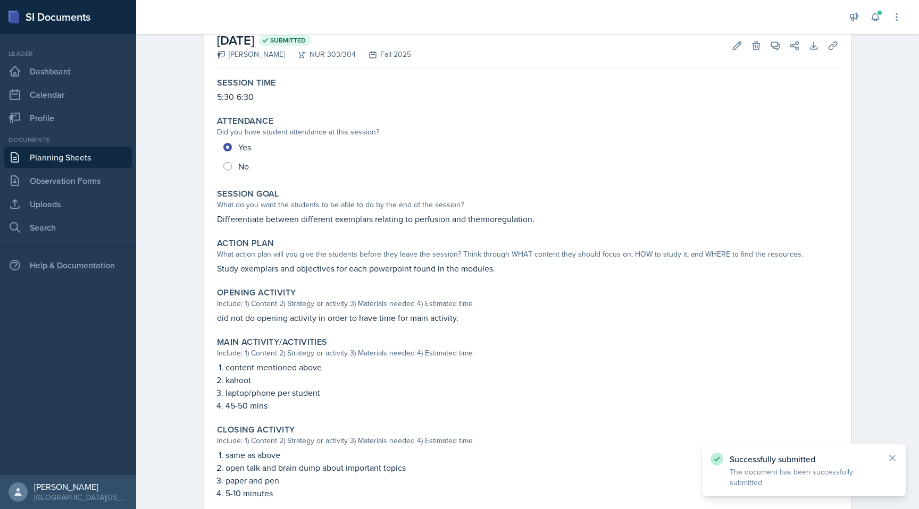
scroll to position [0, 0]
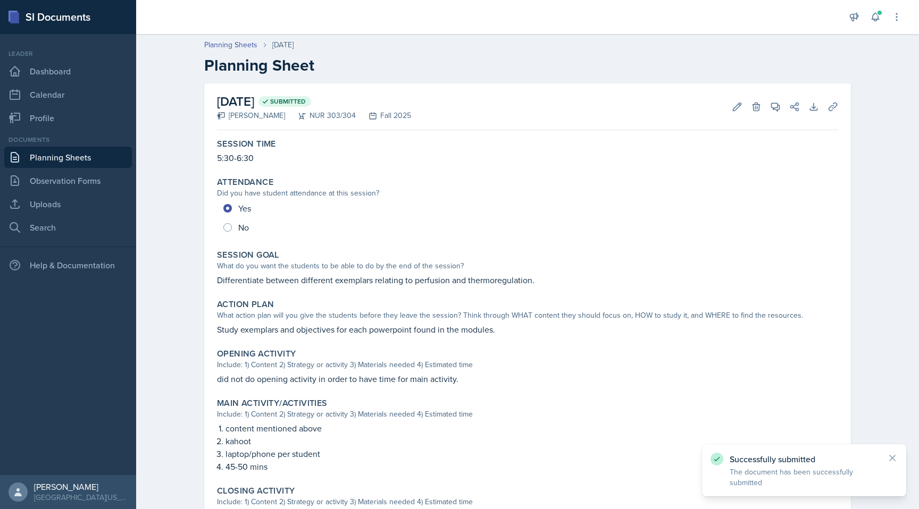
click at [114, 154] on link "Planning Sheets" at bounding box center [68, 157] width 128 height 21
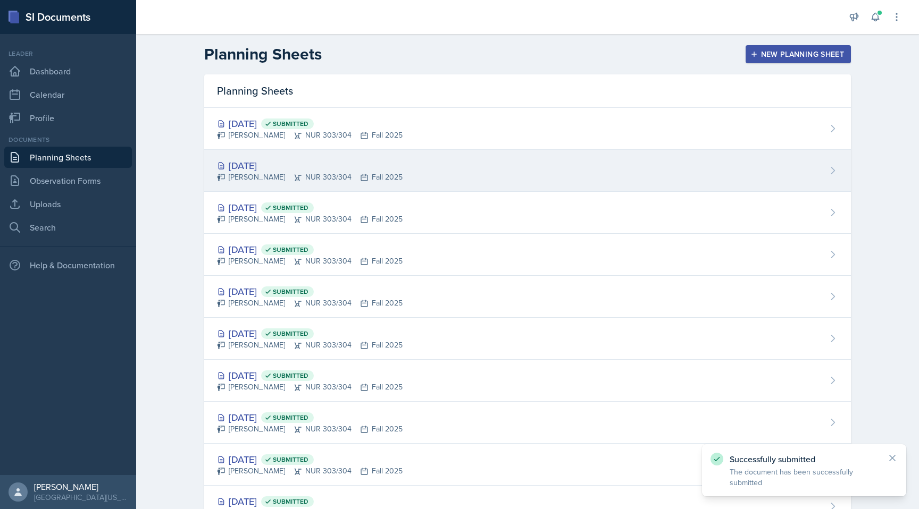
click at [300, 165] on div "[DATE]" at bounding box center [310, 165] width 186 height 14
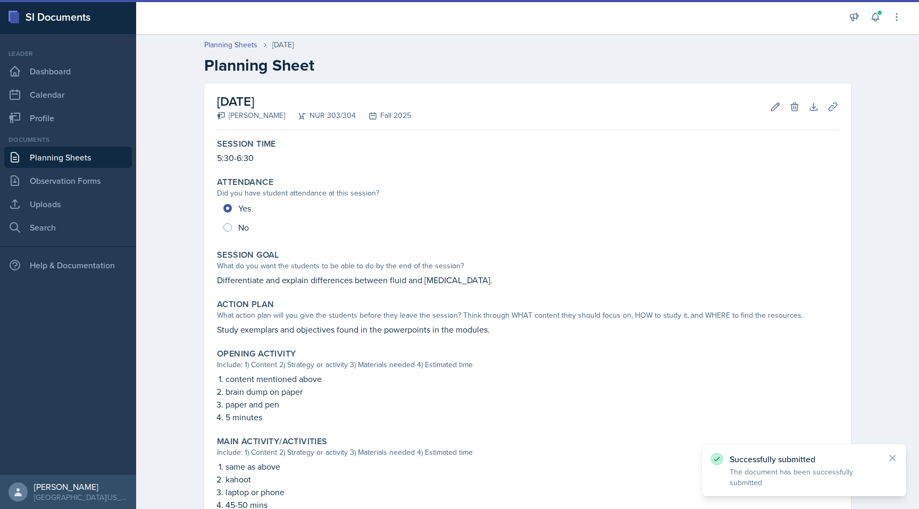
scroll to position [198, 0]
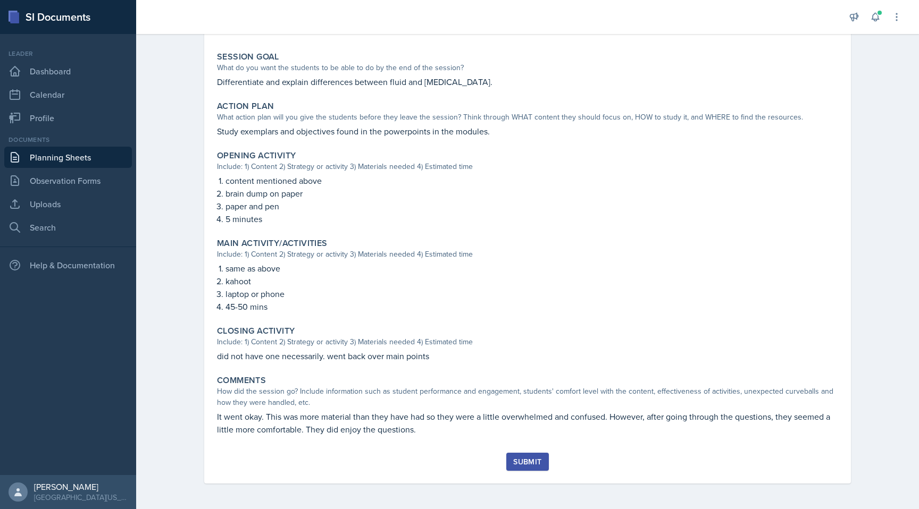
click at [527, 463] on div "Submit" at bounding box center [527, 462] width 28 height 9
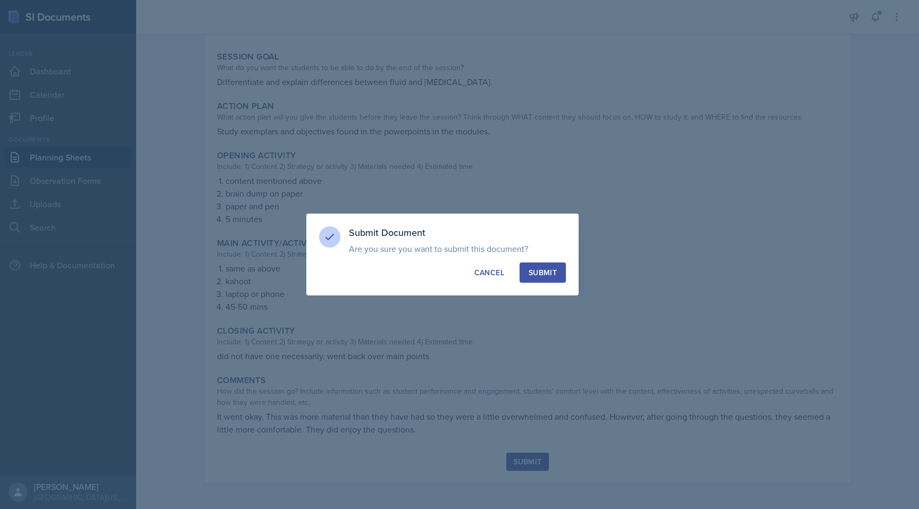
click at [540, 268] on div "Submit" at bounding box center [543, 272] width 28 height 11
radio input "true"
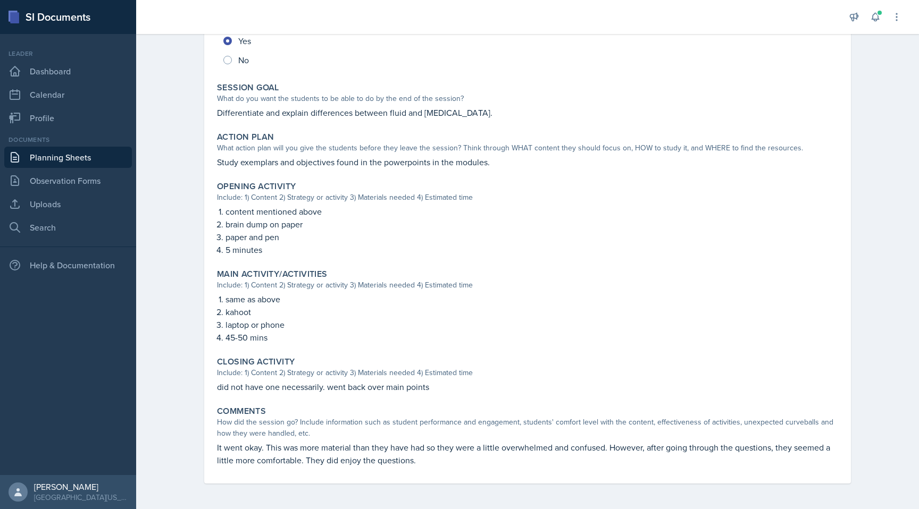
click at [120, 155] on link "Planning Sheets" at bounding box center [68, 157] width 128 height 21
